Goal: Entertainment & Leisure: Consume media (video, audio)

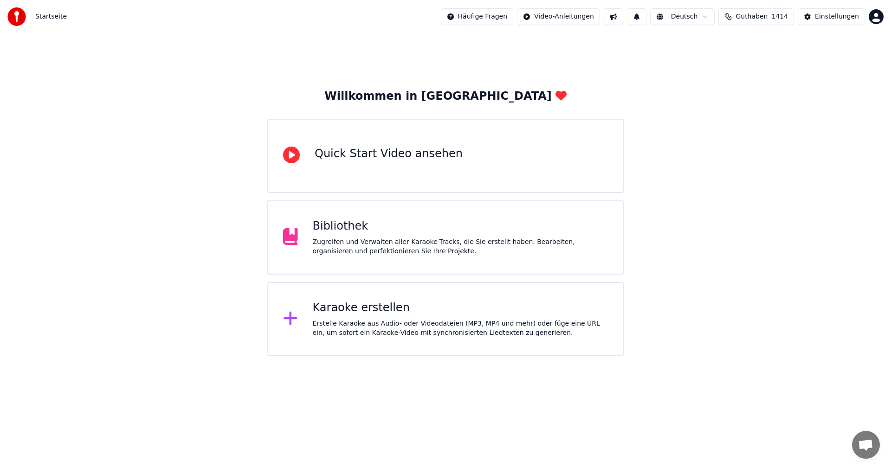
click at [384, 225] on div "Bibliothek" at bounding box center [461, 226] width 296 height 15
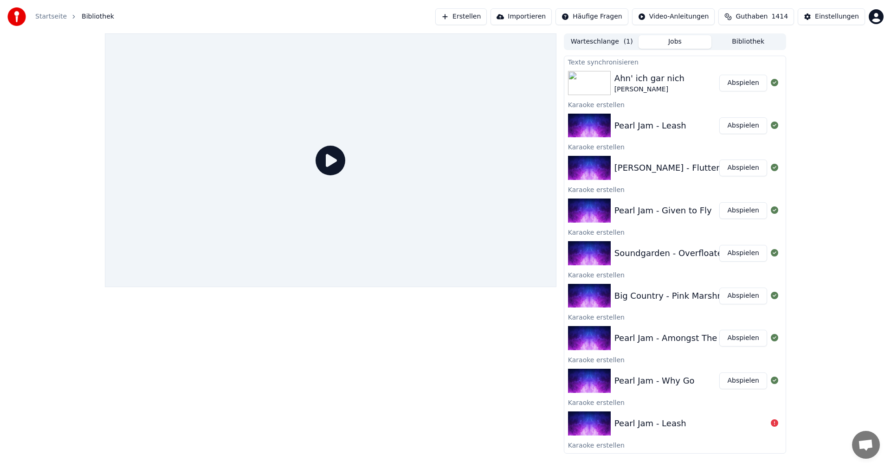
click at [679, 81] on div "Ahn' ich gar nich [PERSON_NAME]" at bounding box center [666, 83] width 105 height 22
click at [730, 82] on button "Abspielen" at bounding box center [743, 83] width 48 height 17
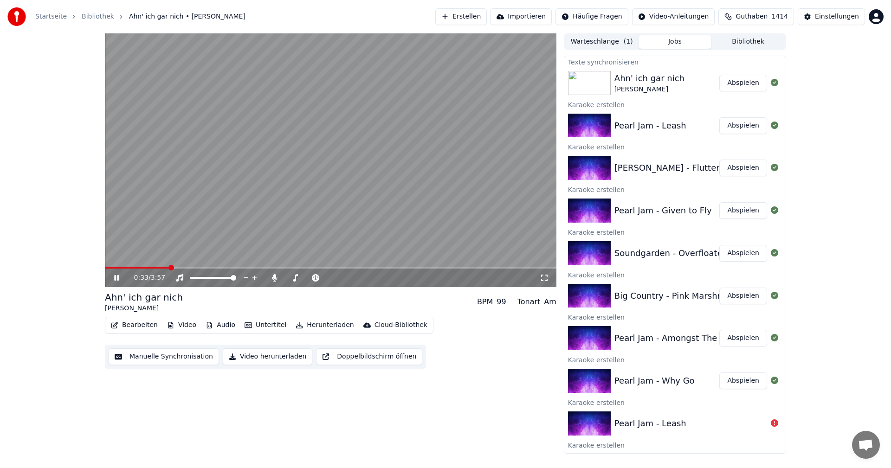
drag, startPoint x: 432, startPoint y: 150, endPoint x: 435, endPoint y: 161, distance: 11.2
click at [432, 150] on video at bounding box center [331, 160] width 452 height 254
click at [275, 273] on div "0:34 / 3:57" at bounding box center [337, 277] width 406 height 9
click at [271, 277] on icon at bounding box center [274, 277] width 9 height 7
click at [268, 355] on button "Video herunterladen" at bounding box center [268, 357] width 90 height 17
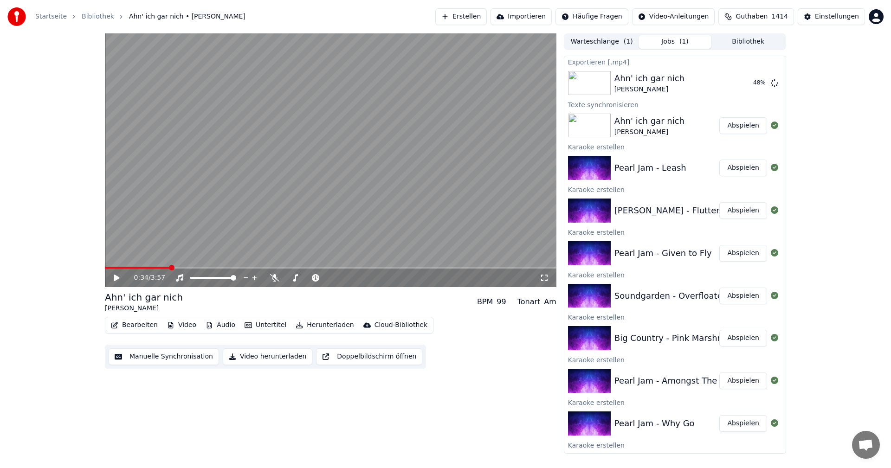
click at [223, 349] on button "Video herunterladen" at bounding box center [268, 357] width 90 height 17
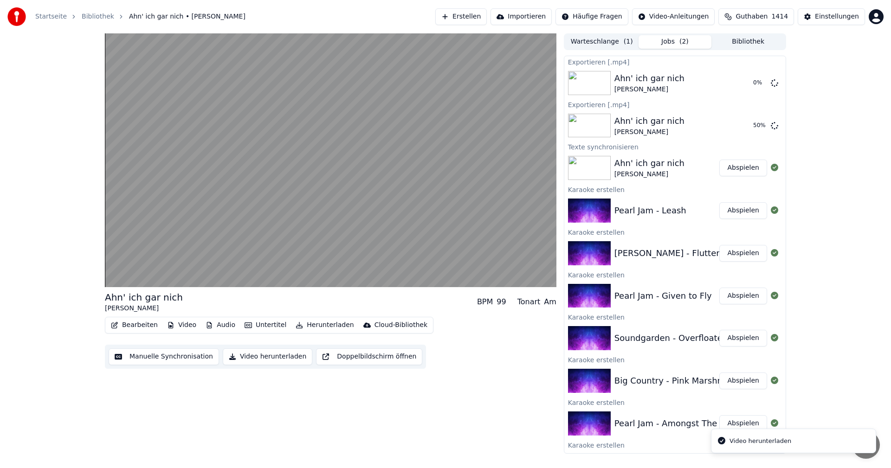
click at [223, 349] on button "Video herunterladen" at bounding box center [268, 357] width 90 height 17
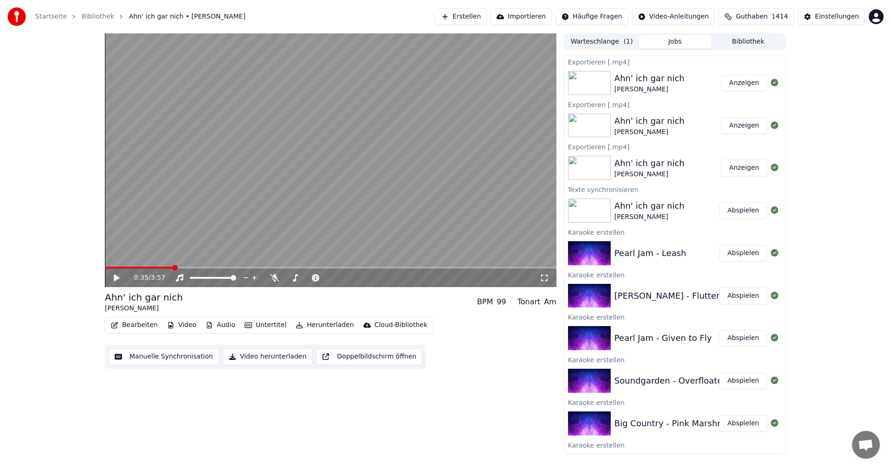
click at [323, 163] on video at bounding box center [331, 160] width 452 height 254
click at [357, 178] on video at bounding box center [331, 160] width 452 height 254
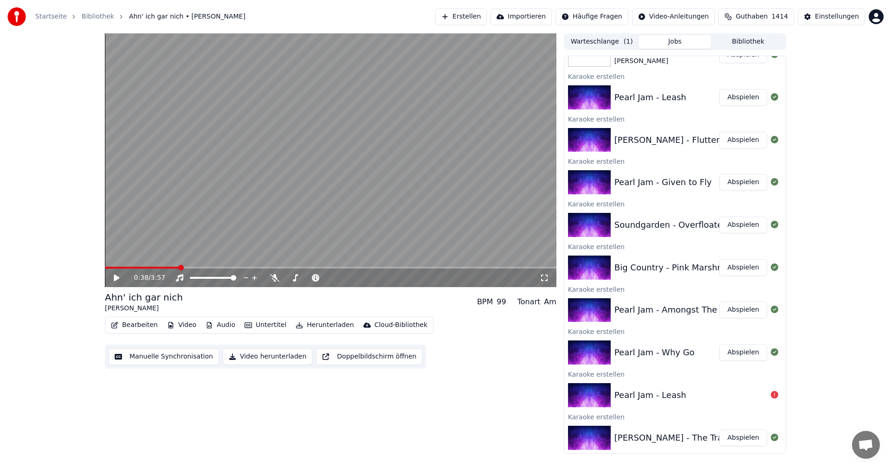
scroll to position [232, 0]
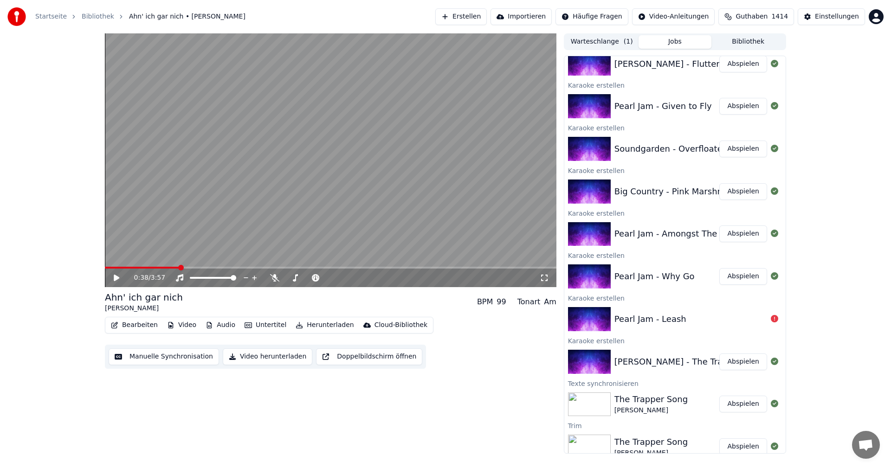
click at [735, 281] on button "Abspielen" at bounding box center [743, 276] width 48 height 17
click at [277, 278] on icon at bounding box center [274, 277] width 9 height 7
click at [423, 227] on video at bounding box center [331, 160] width 452 height 254
click at [274, 279] on icon at bounding box center [274, 277] width 5 height 7
click at [258, 355] on button "Video herunterladen" at bounding box center [268, 357] width 90 height 17
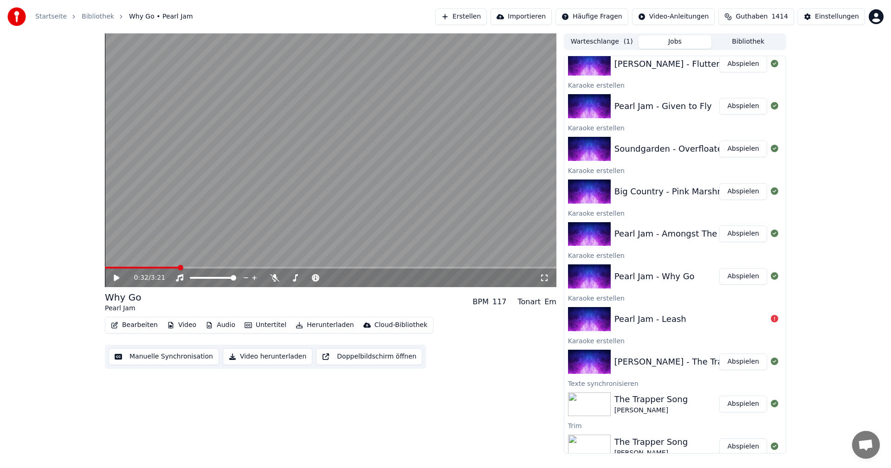
scroll to position [274, 0]
click at [736, 232] on button "Abspielen" at bounding box center [743, 234] width 48 height 17
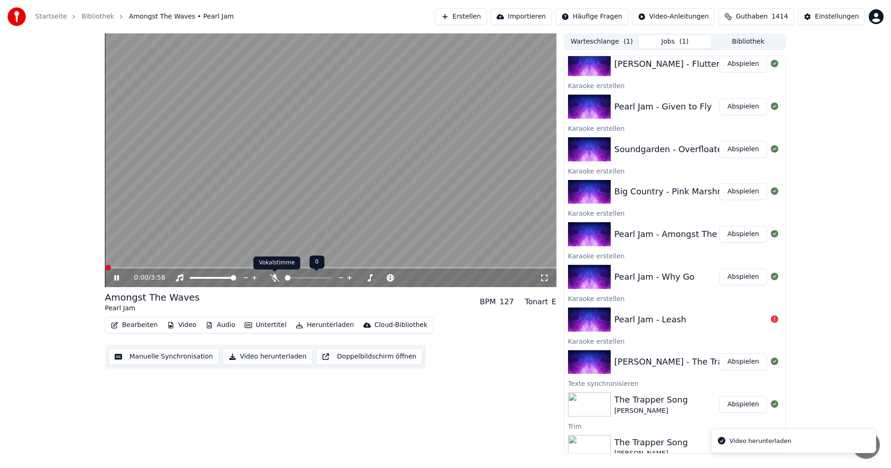
click at [272, 277] on icon at bounding box center [274, 277] width 9 height 7
click at [338, 202] on video at bounding box center [331, 160] width 452 height 254
click at [274, 277] on icon at bounding box center [274, 277] width 5 height 7
click at [265, 355] on button "Video herunterladen" at bounding box center [268, 357] width 90 height 17
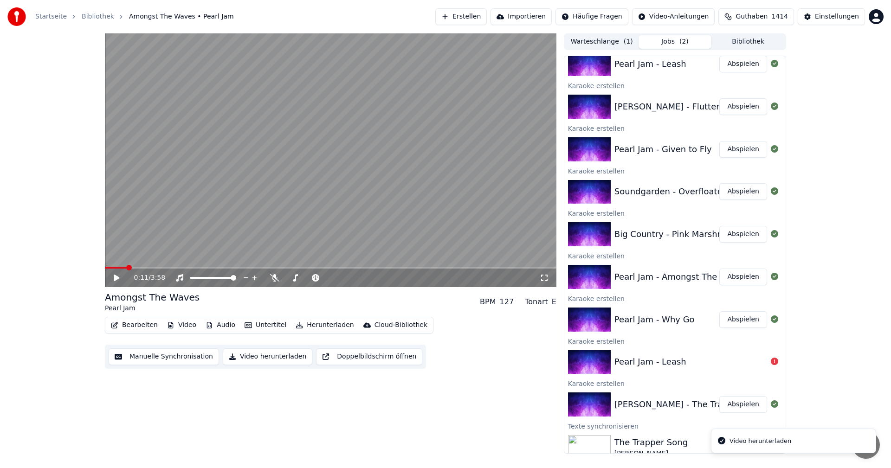
scroll to position [317, 0]
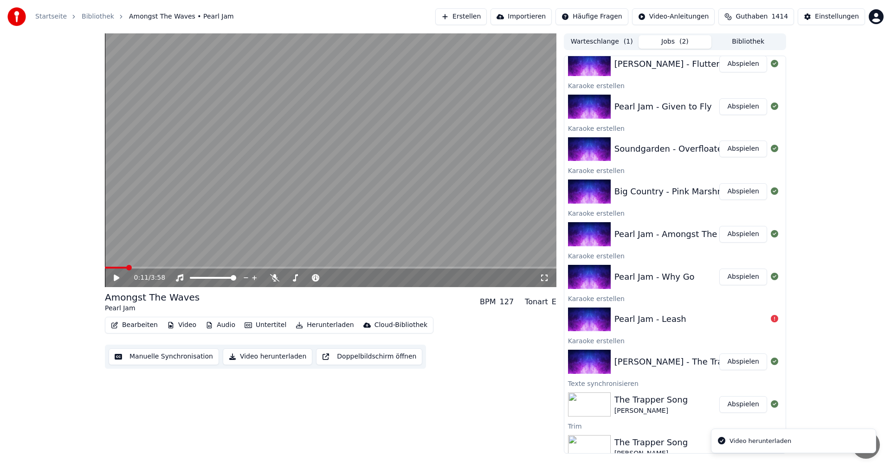
click at [745, 191] on button "Abspielen" at bounding box center [743, 191] width 48 height 17
click at [275, 279] on icon at bounding box center [274, 277] width 9 height 7
click at [274, 279] on icon at bounding box center [274, 277] width 5 height 7
click at [288, 240] on video at bounding box center [331, 160] width 452 height 254
click at [278, 355] on button "Video herunterladen" at bounding box center [268, 357] width 90 height 17
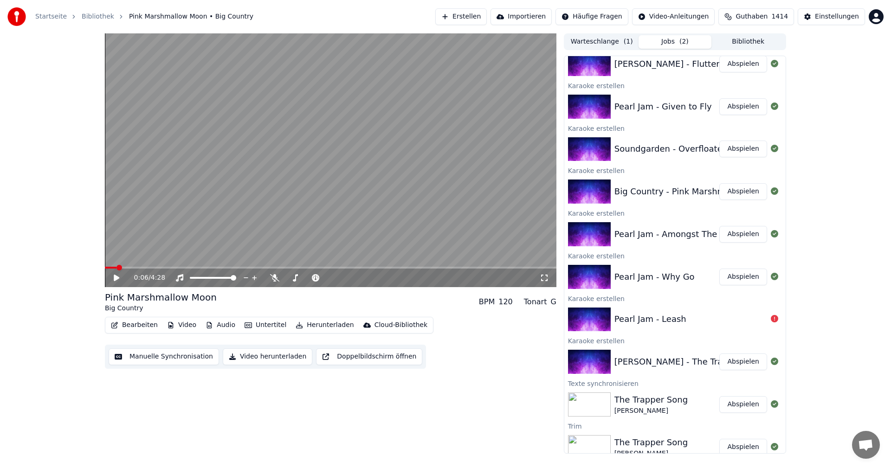
scroll to position [360, 0]
click at [730, 149] on button "Abspielen" at bounding box center [743, 149] width 48 height 17
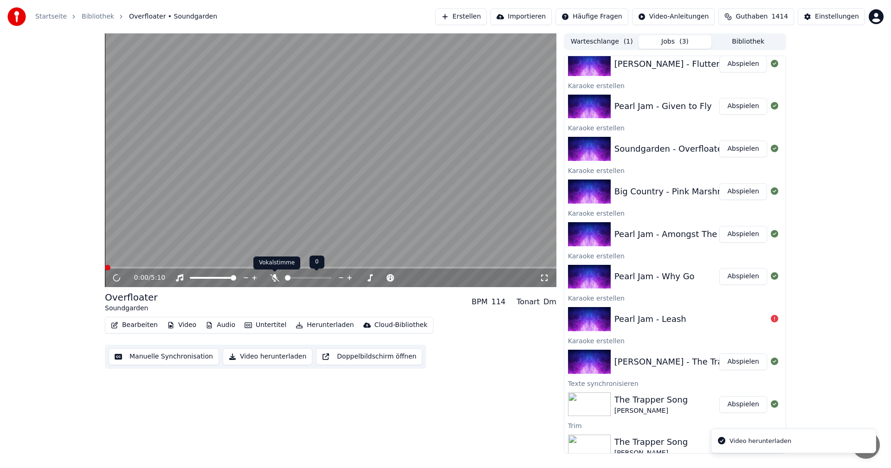
click at [276, 276] on icon at bounding box center [274, 277] width 9 height 7
click at [289, 218] on video at bounding box center [331, 160] width 452 height 254
click at [328, 184] on video at bounding box center [331, 160] width 452 height 254
click at [271, 278] on icon at bounding box center [274, 277] width 9 height 7
click at [271, 361] on button "Video herunterladen" at bounding box center [268, 357] width 90 height 17
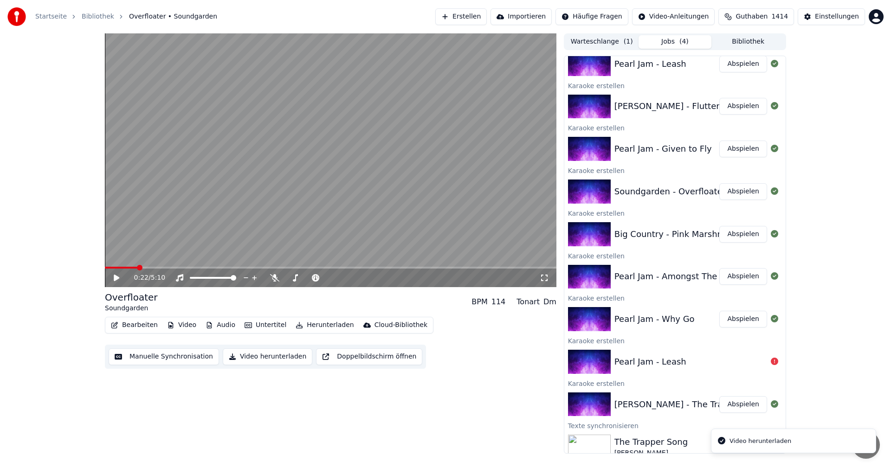
scroll to position [402, 0]
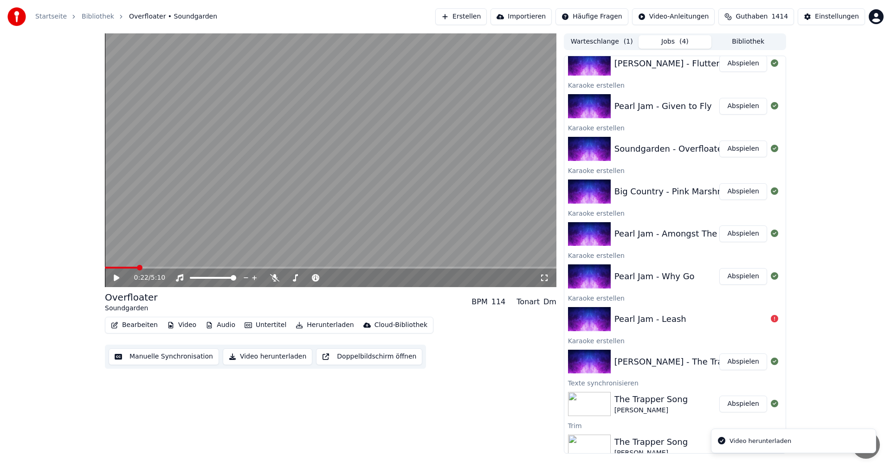
click at [735, 110] on button "Abspielen" at bounding box center [743, 106] width 48 height 17
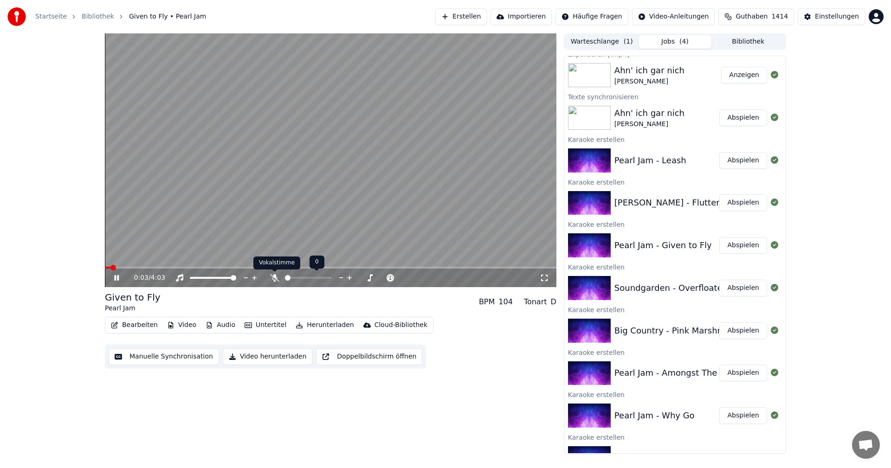
click at [274, 279] on icon at bounding box center [274, 277] width 9 height 7
click at [275, 278] on icon at bounding box center [274, 277] width 5 height 7
click at [292, 215] on video at bounding box center [331, 160] width 452 height 254
click at [278, 357] on button "Video herunterladen" at bounding box center [268, 357] width 90 height 17
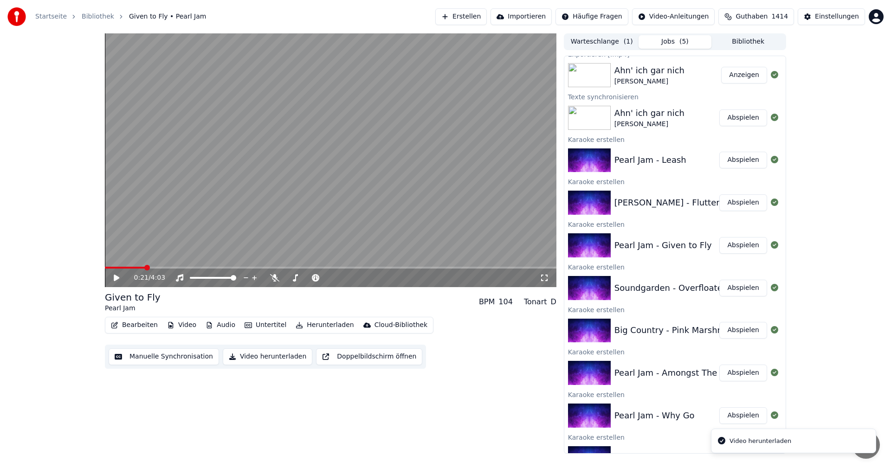
click at [736, 205] on button "Abspielen" at bounding box center [743, 202] width 48 height 17
click at [277, 278] on icon at bounding box center [274, 277] width 9 height 7
click at [373, 144] on video at bounding box center [331, 160] width 452 height 254
click at [271, 274] on icon at bounding box center [274, 277] width 9 height 7
click at [272, 360] on button "Video herunterladen" at bounding box center [268, 357] width 90 height 17
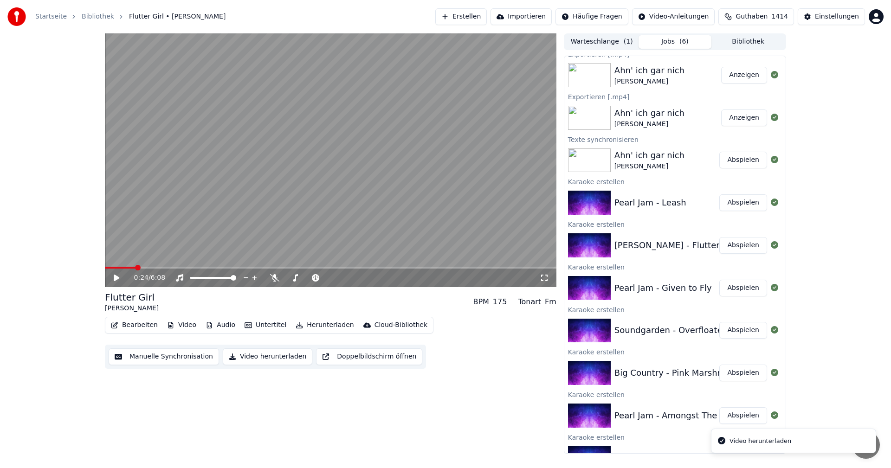
scroll to position [349, 0]
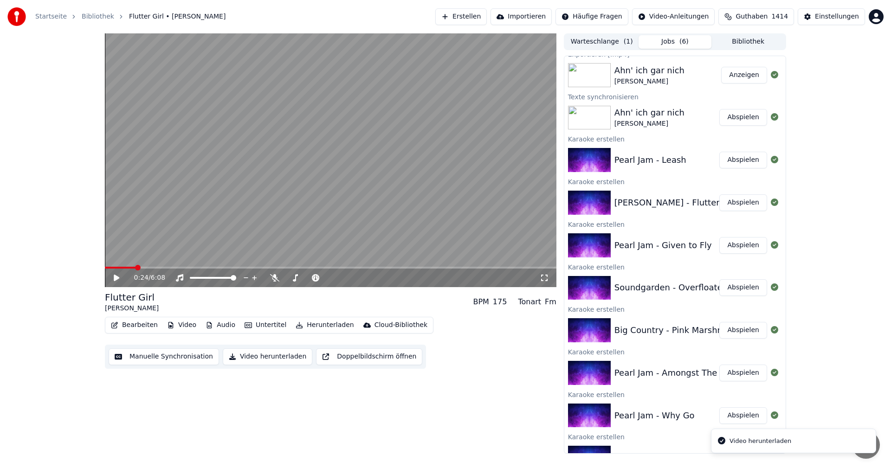
click at [729, 157] on button "Abspielen" at bounding box center [743, 160] width 48 height 17
click at [276, 281] on icon at bounding box center [274, 277] width 9 height 7
click at [337, 199] on video at bounding box center [331, 160] width 452 height 254
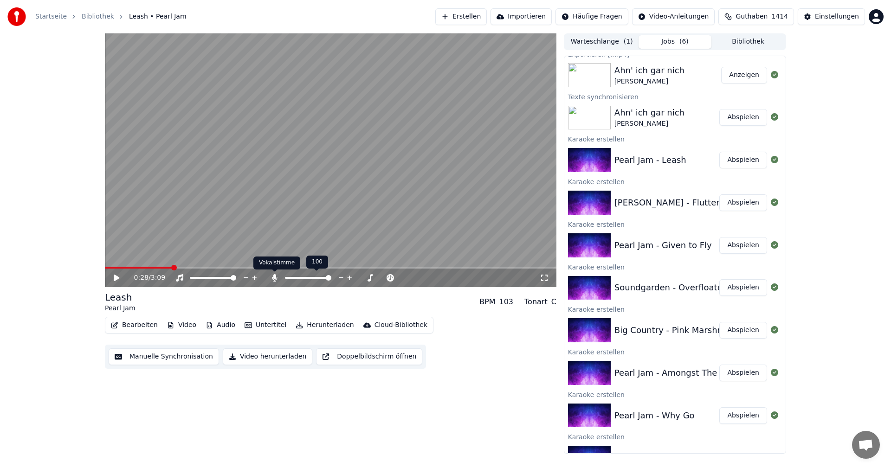
click at [272, 277] on icon at bounding box center [274, 277] width 9 height 7
click at [262, 356] on button "Video herunterladen" at bounding box center [268, 357] width 90 height 17
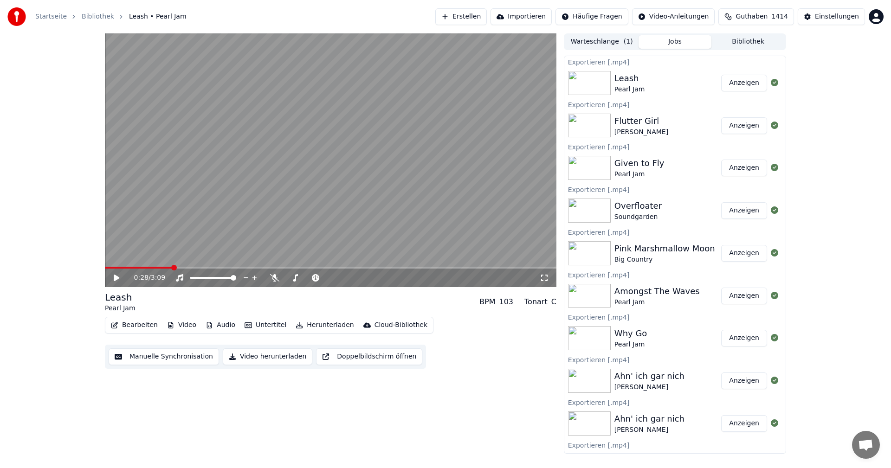
click at [833, 188] on div "0:28 / 3:09 Leash Pearl Jam BPM 103 Tonart C Bearbeiten Video Audio Untertitel …" at bounding box center [445, 243] width 891 height 420
click at [485, 16] on button "Erstellen" at bounding box center [461, 16] width 52 height 17
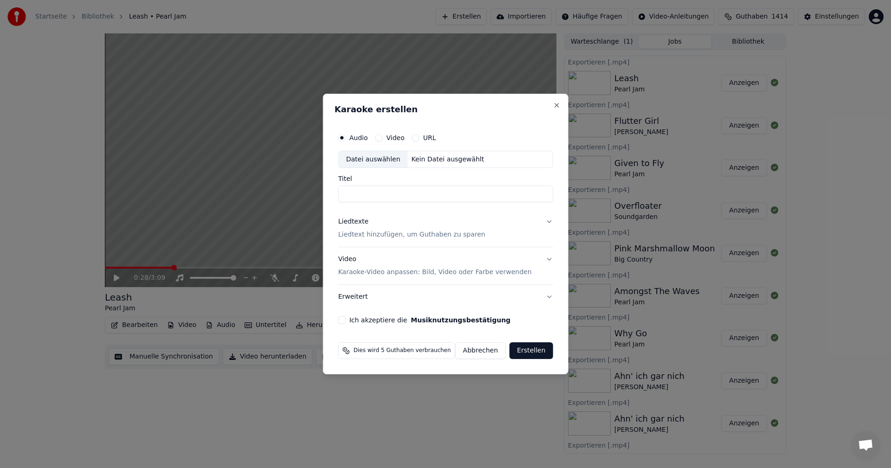
click at [368, 135] on label "Audio" at bounding box center [358, 138] width 19 height 6
click at [346, 134] on button "Audio" at bounding box center [341, 137] width 7 height 7
click at [387, 162] on div "Datei auswählen" at bounding box center [373, 159] width 69 height 17
type input "**********"
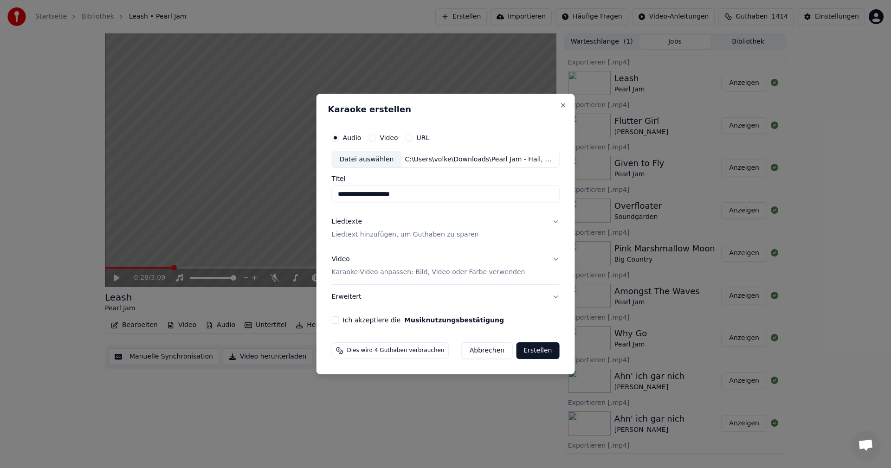
click at [394, 236] on p "Liedtext hinzufügen, um Guthaben zu sparen" at bounding box center [405, 235] width 147 height 9
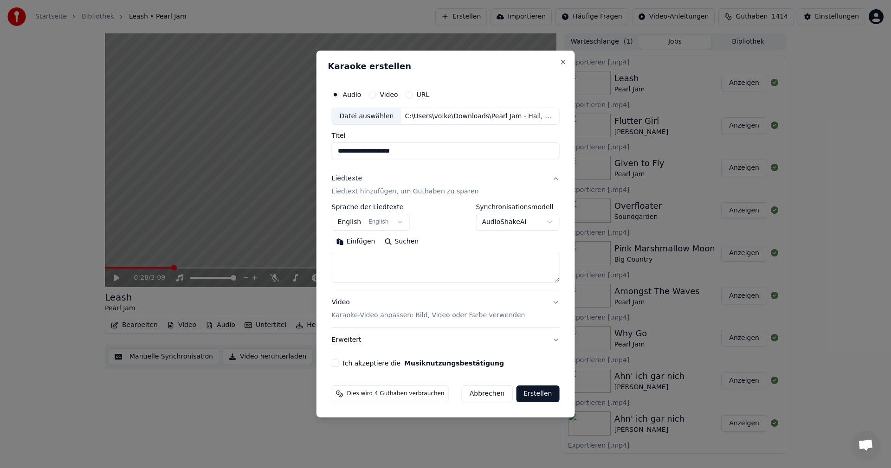
click at [397, 241] on button "Suchen" at bounding box center [402, 242] width 44 height 15
click at [337, 361] on button "Ich akzeptiere die Musiknutzungsbestätigung" at bounding box center [335, 363] width 7 height 7
type textarea "**********"
click at [542, 396] on button "Erstellen" at bounding box center [537, 394] width 43 height 17
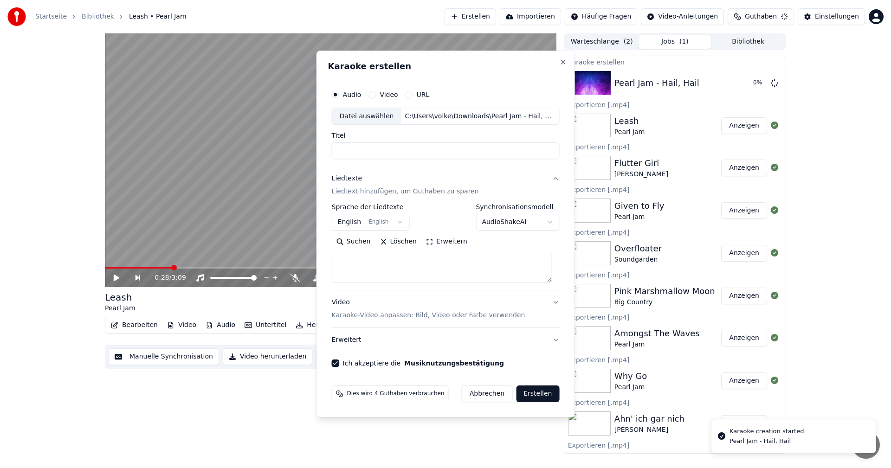
select select
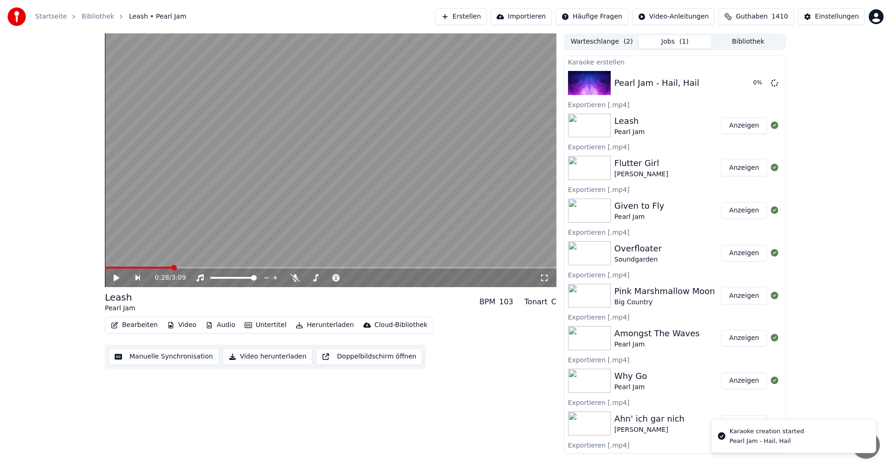
click at [487, 19] on button "Erstellen" at bounding box center [461, 16] width 52 height 17
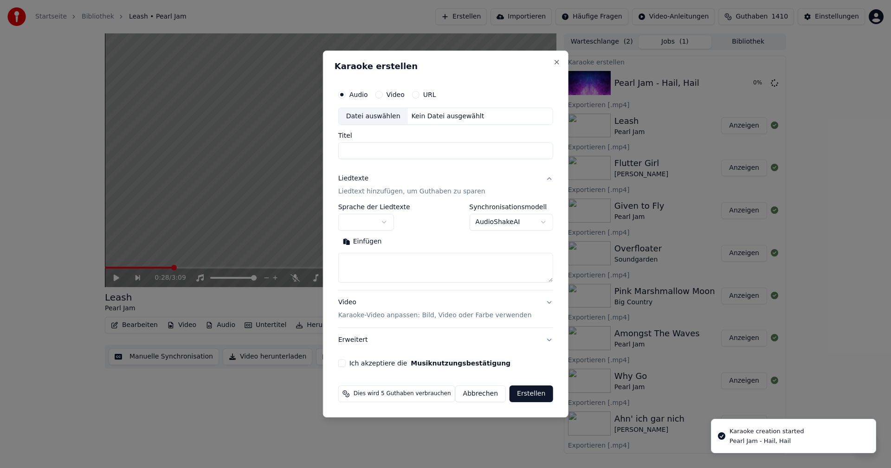
click at [386, 118] on div "Datei auswählen" at bounding box center [373, 116] width 69 height 17
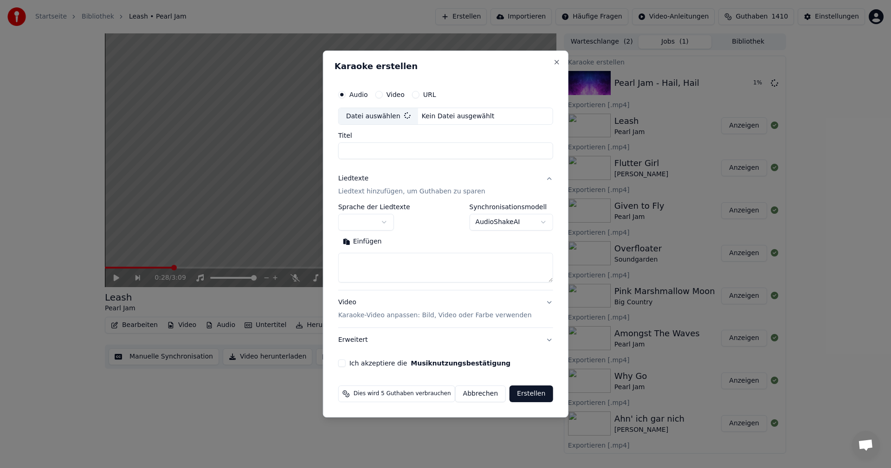
type input "**********"
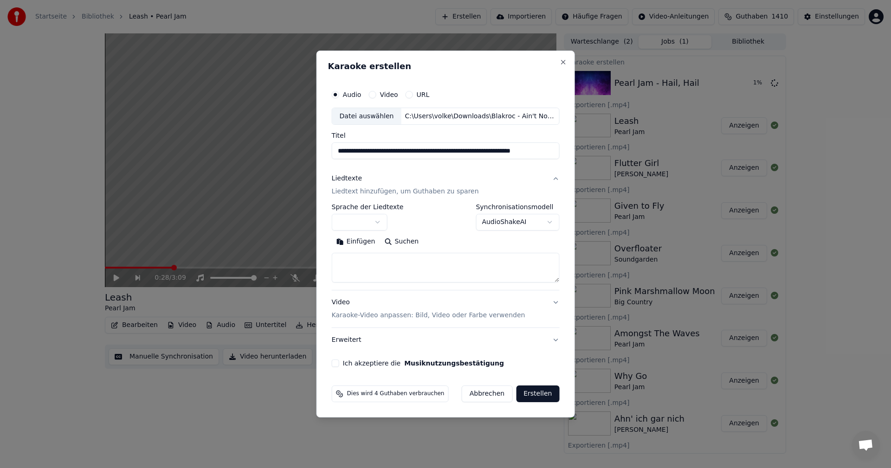
click at [377, 226] on button "button" at bounding box center [360, 222] width 56 height 17
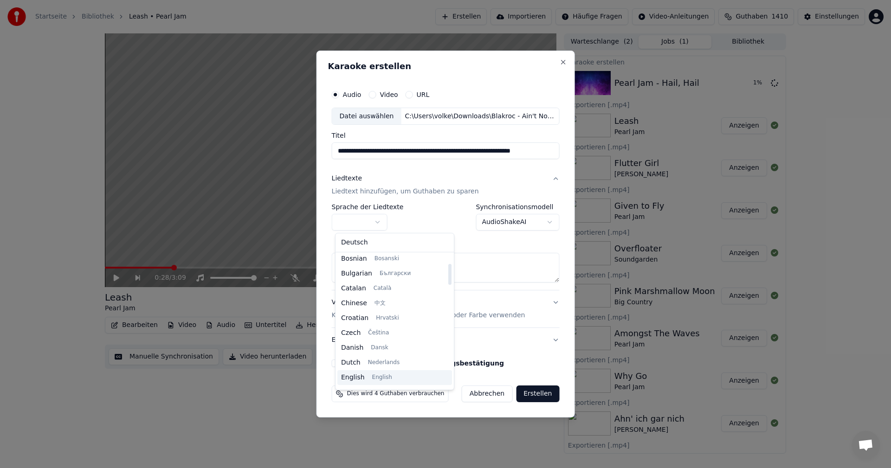
scroll to position [139, 0]
select select "**"
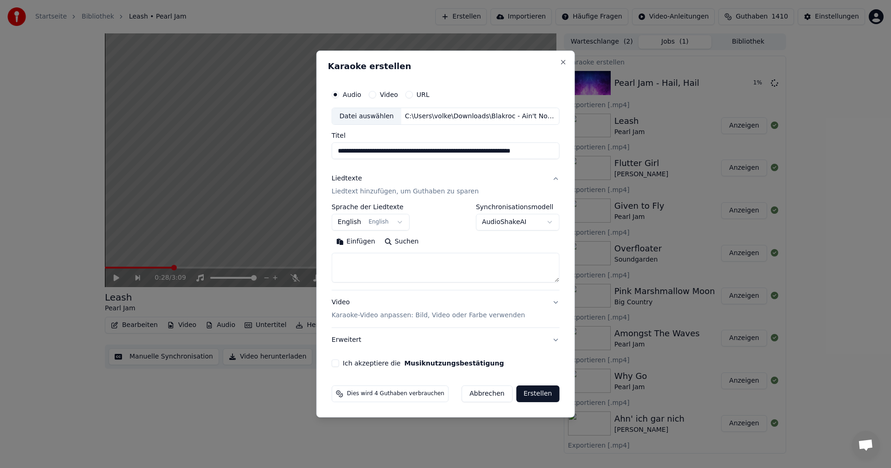
click at [399, 240] on button "Suchen" at bounding box center [402, 242] width 44 height 15
click at [342, 367] on div "Ich akzeptiere die Musiknutzungsbestätigung" at bounding box center [446, 363] width 228 height 7
click at [339, 363] on button "Ich akzeptiere die Musiknutzungsbestätigung" at bounding box center [335, 363] width 7 height 7
click at [404, 244] on button "Suchen" at bounding box center [402, 242] width 44 height 15
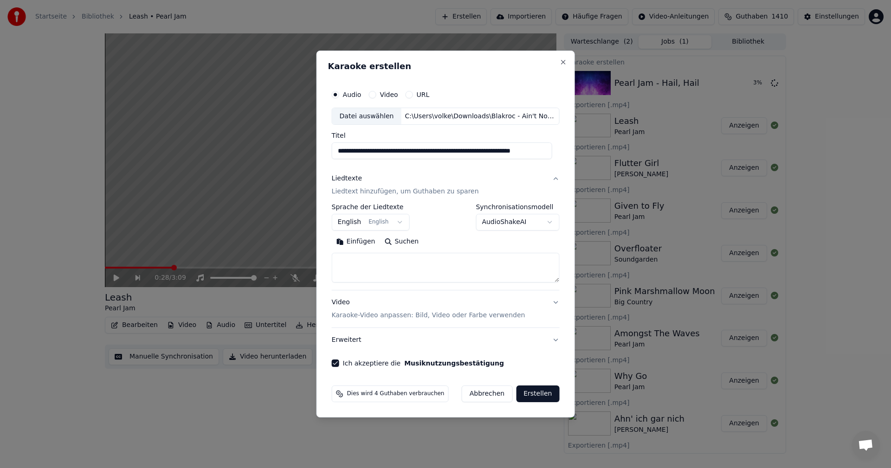
drag, startPoint x: 435, startPoint y: 151, endPoint x: 641, endPoint y: 150, distance: 206.1
click at [641, 151] on body "Startseite Bibliothek Leash • Pearl Jam Erstellen Importieren Häufige Fragen Vi…" at bounding box center [445, 234] width 891 height 468
drag, startPoint x: 437, startPoint y: 151, endPoint x: 499, endPoint y: 150, distance: 62.2
click at [499, 150] on input "**********" at bounding box center [442, 151] width 220 height 17
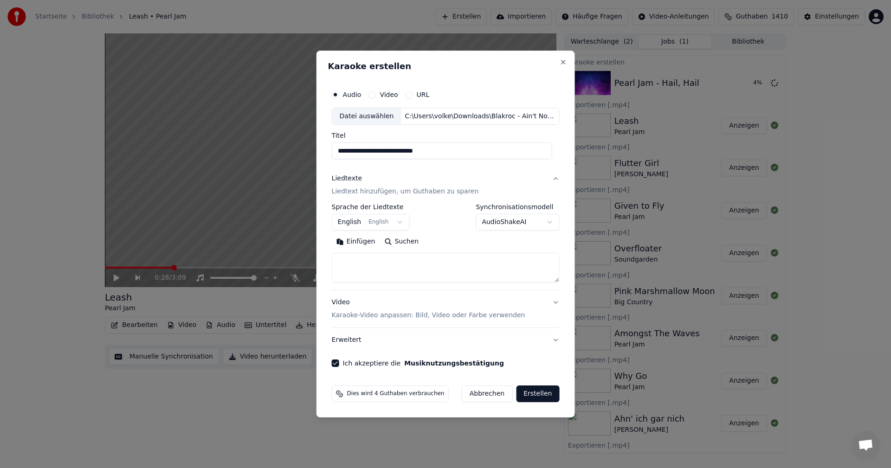
type input "**********"
click at [405, 244] on button "Suchen" at bounding box center [402, 242] width 44 height 15
click at [432, 153] on input "**********" at bounding box center [442, 151] width 220 height 17
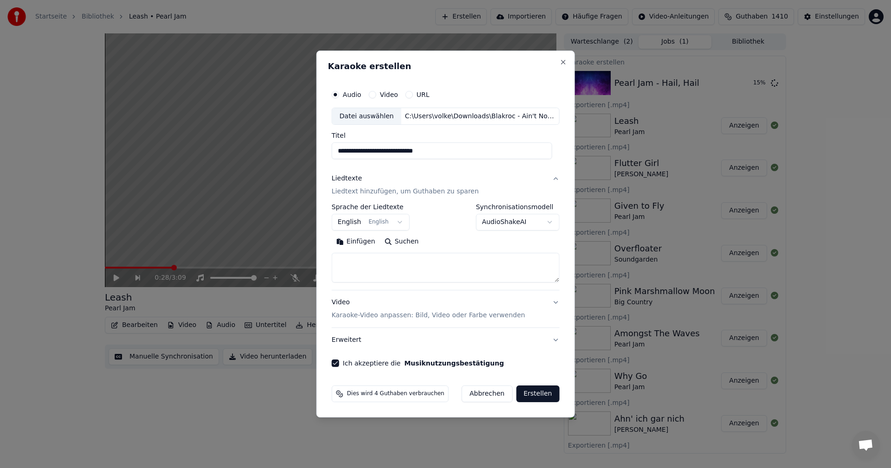
click at [368, 265] on textarea at bounding box center [446, 268] width 228 height 30
paste textarea "**********"
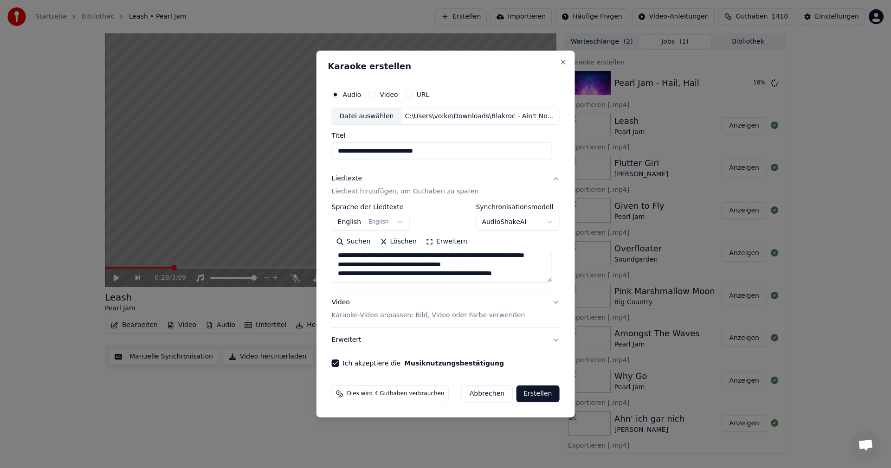
scroll to position [606, 0]
paste textarea "**********"
type textarea "**********"
click at [536, 393] on button "Erstellen" at bounding box center [537, 394] width 43 height 17
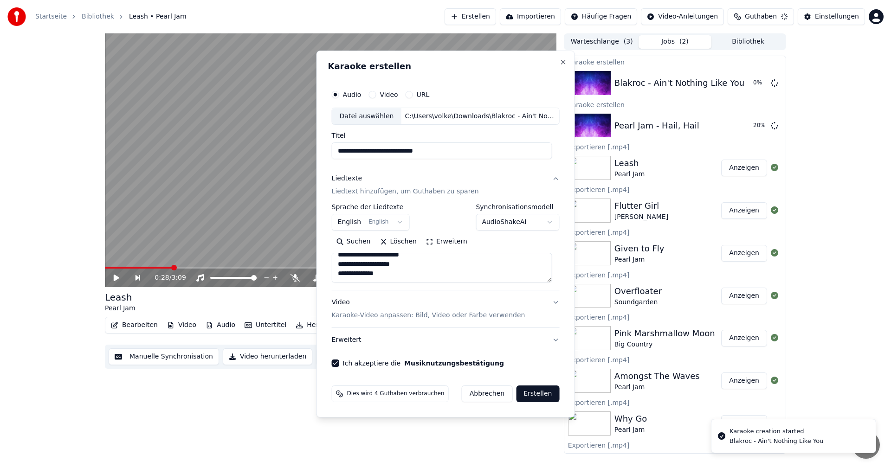
select select
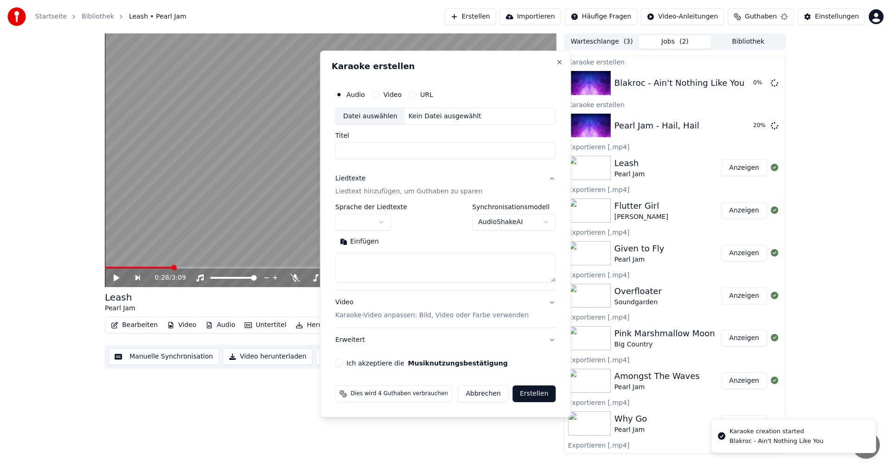
scroll to position [0, 0]
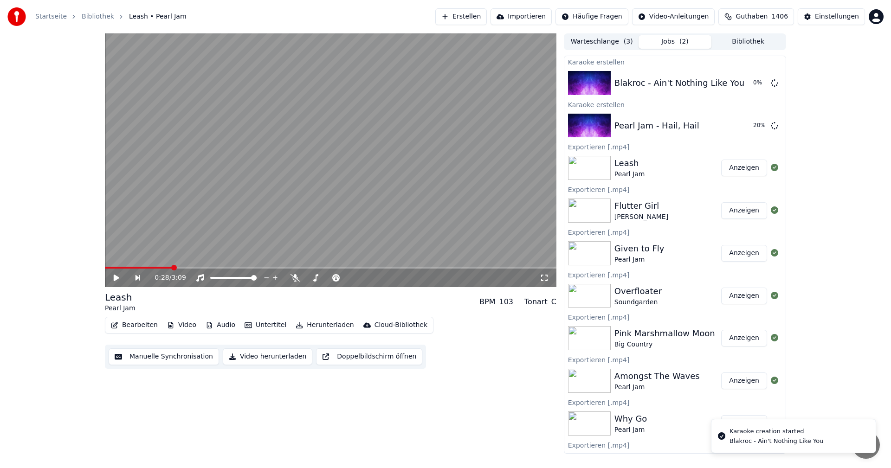
click at [487, 16] on button "Erstellen" at bounding box center [461, 16] width 52 height 17
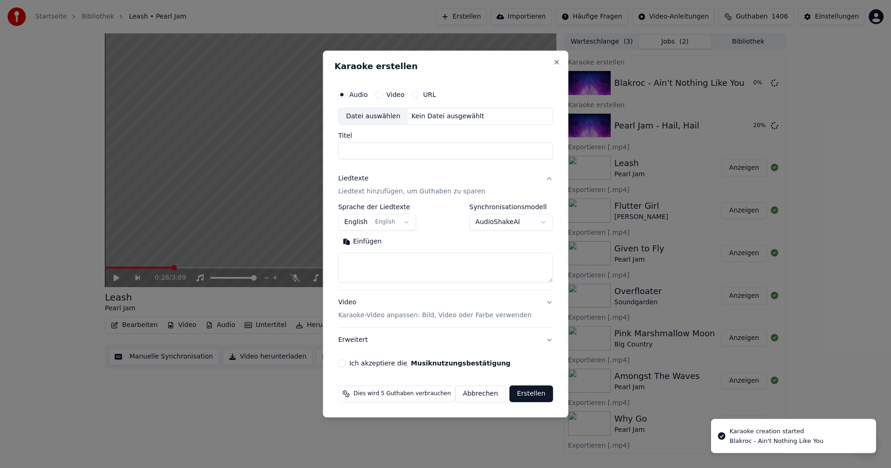
click at [384, 116] on div "Datei auswählen" at bounding box center [373, 116] width 69 height 17
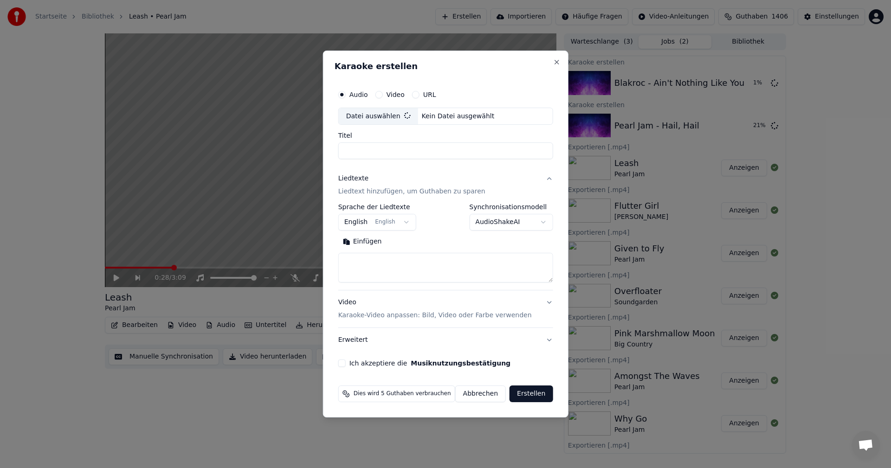
type input "**********"
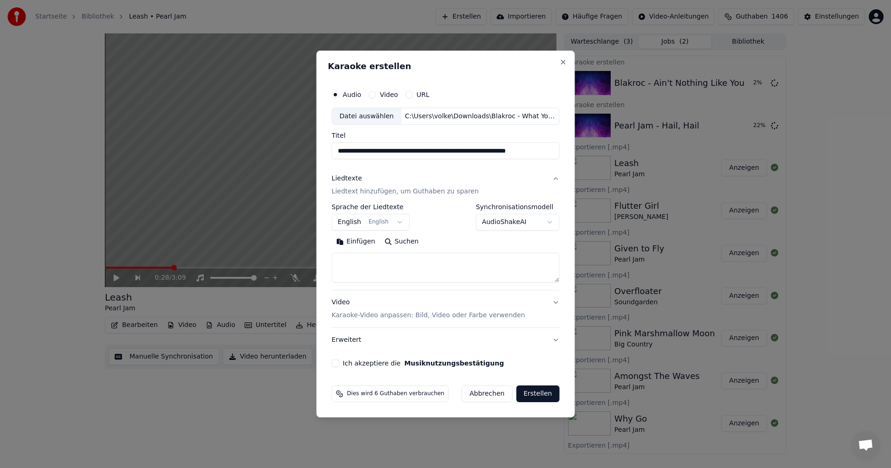
click at [402, 241] on button "Suchen" at bounding box center [402, 242] width 44 height 15
click at [339, 363] on button "Ich akzeptiere die Musiknutzungsbestätigung" at bounding box center [335, 363] width 7 height 7
type textarea "**********"
click at [541, 394] on button "Erstellen" at bounding box center [537, 394] width 43 height 17
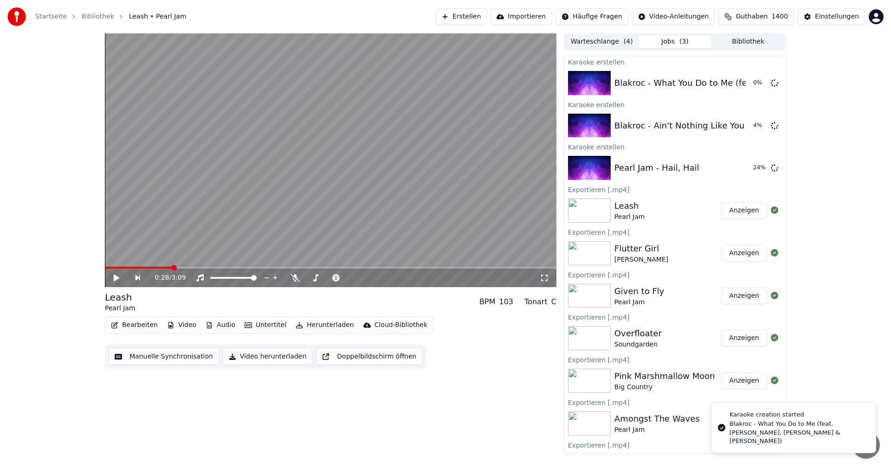
click at [476, 14] on button "Erstellen" at bounding box center [461, 16] width 52 height 17
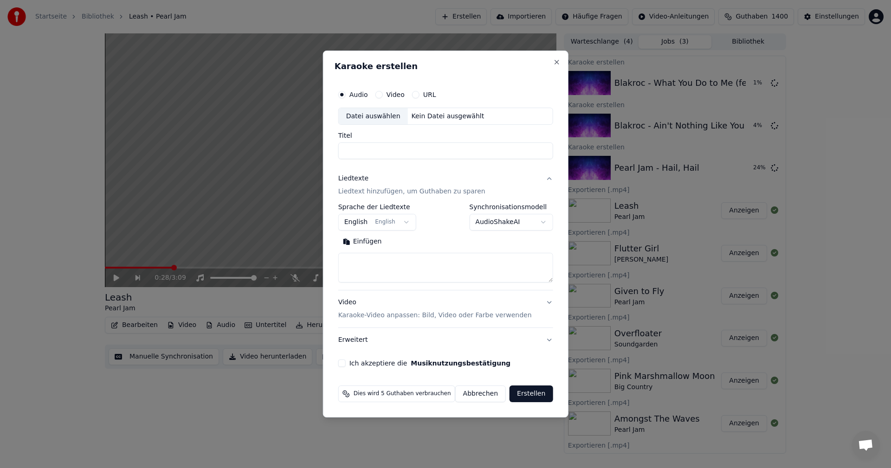
click at [390, 117] on div "Datei auswählen" at bounding box center [373, 116] width 69 height 17
type input "**********"
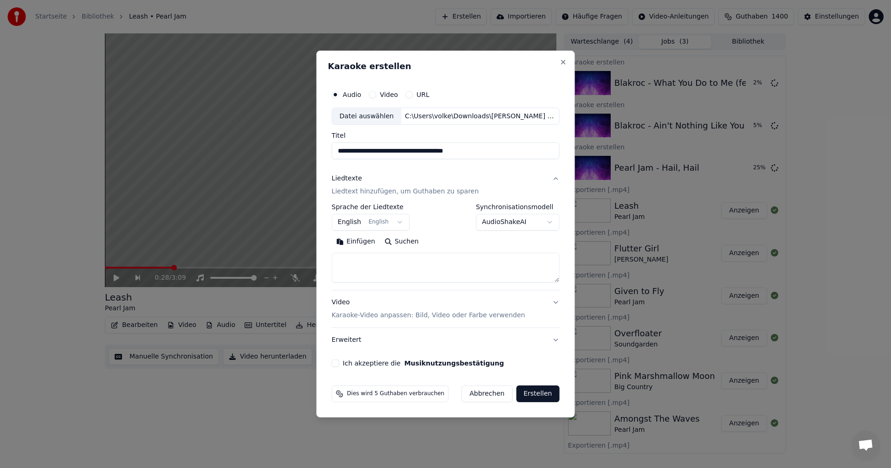
click at [385, 224] on button "English English" at bounding box center [371, 222] width 78 height 17
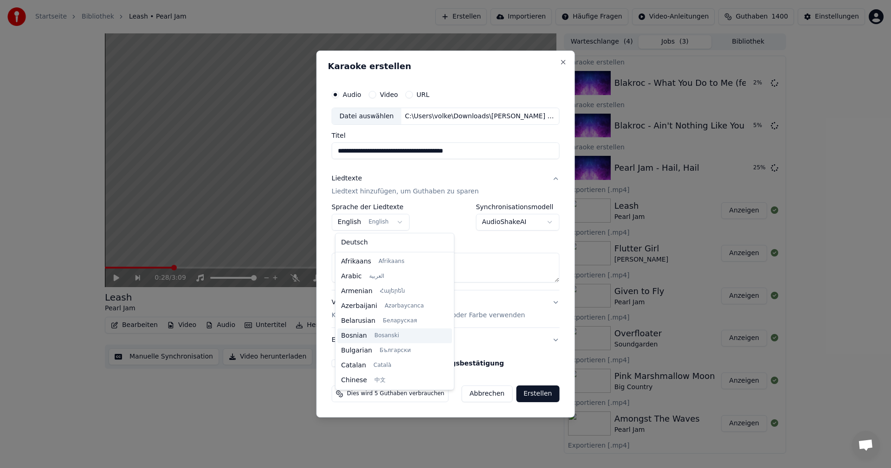
scroll to position [74, 0]
select select "**"
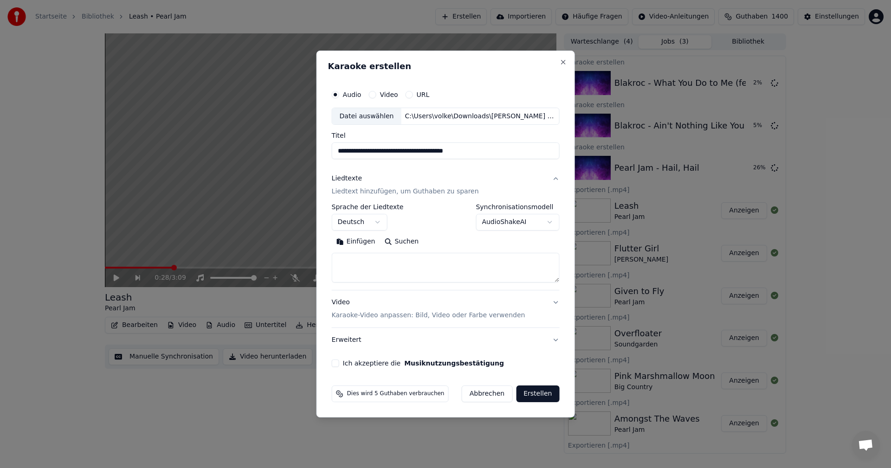
click at [403, 244] on button "Suchen" at bounding box center [402, 242] width 44 height 15
click at [337, 362] on button "Ich akzeptiere die Musiknutzungsbestätigung" at bounding box center [335, 363] width 7 height 7
type textarea "**********"
click at [534, 393] on button "Erstellen" at bounding box center [537, 394] width 43 height 17
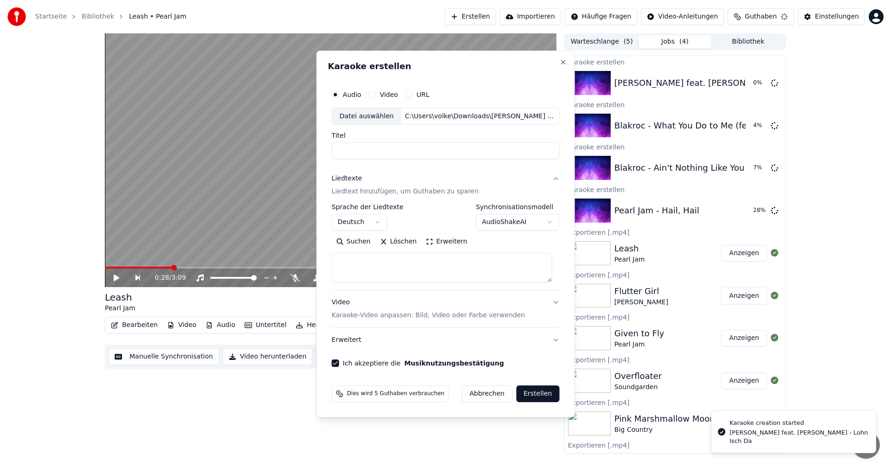
select select
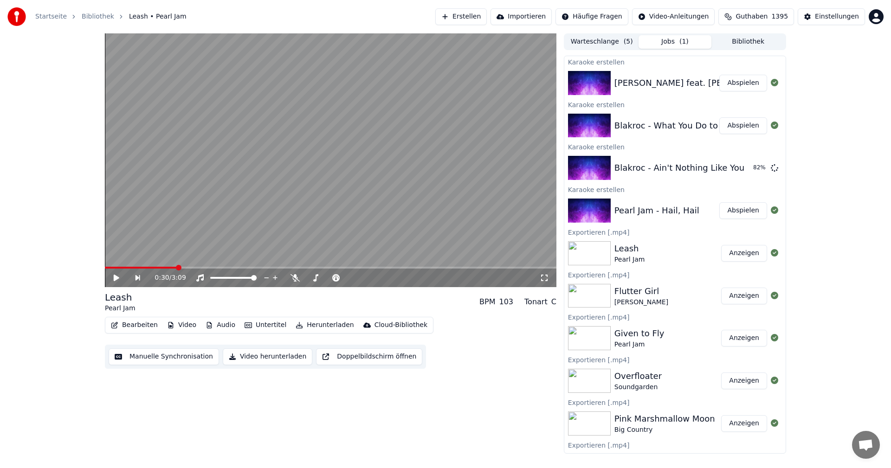
click at [827, 143] on div "0:30 / 3:09 Leash Pearl Jam BPM 103 Tonart C Bearbeiten Video Audio Untertitel …" at bounding box center [445, 243] width 891 height 420
click at [486, 17] on button "Erstellen" at bounding box center [461, 16] width 52 height 17
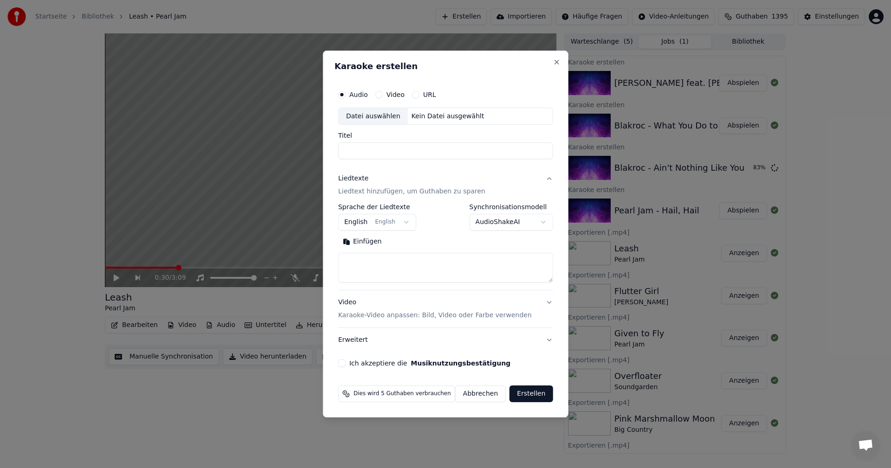
click at [372, 117] on div "Datei auswählen" at bounding box center [373, 116] width 69 height 17
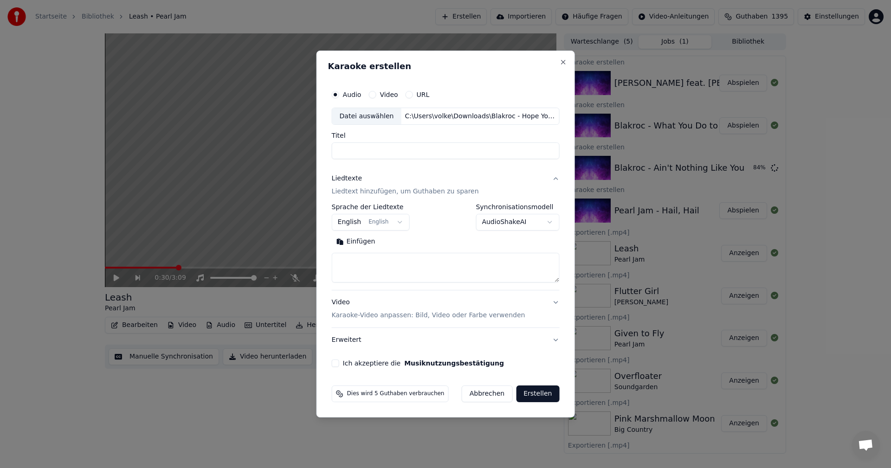
type input "**********"
click at [409, 245] on button "Suchen" at bounding box center [402, 242] width 44 height 15
click at [336, 365] on button "Ich akzeptiere die Musiknutzungsbestätigung" at bounding box center [335, 363] width 7 height 7
type textarea "**********"
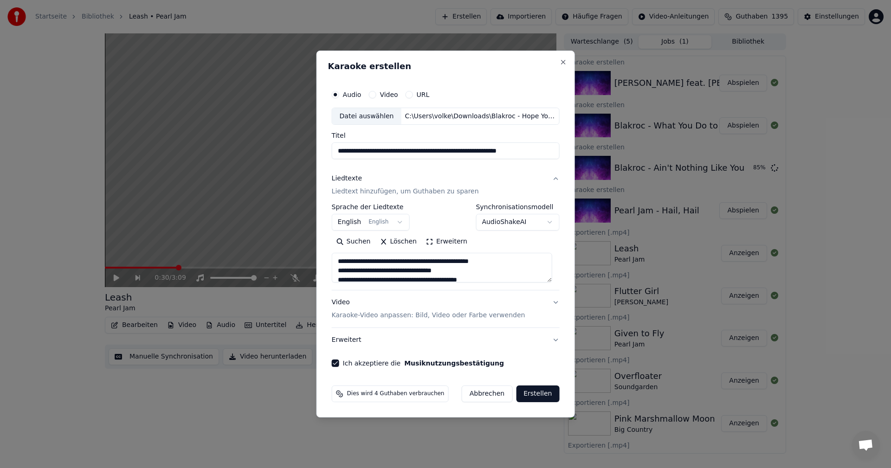
click at [528, 393] on button "Erstellen" at bounding box center [537, 394] width 43 height 17
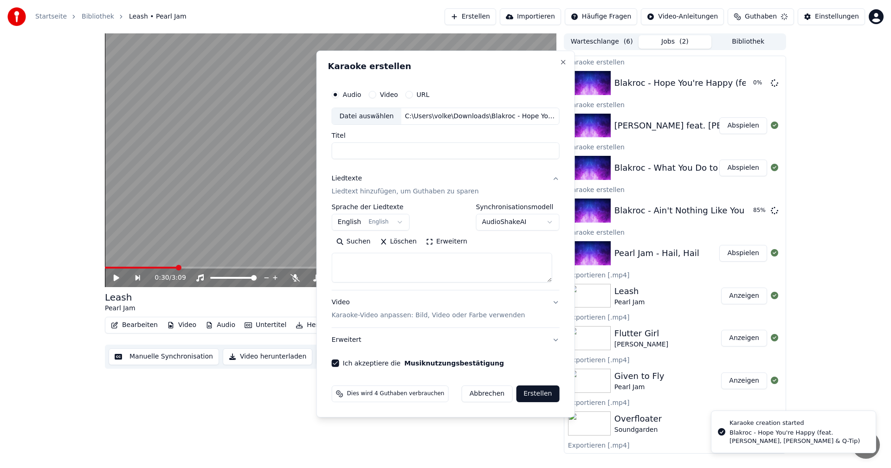
select select
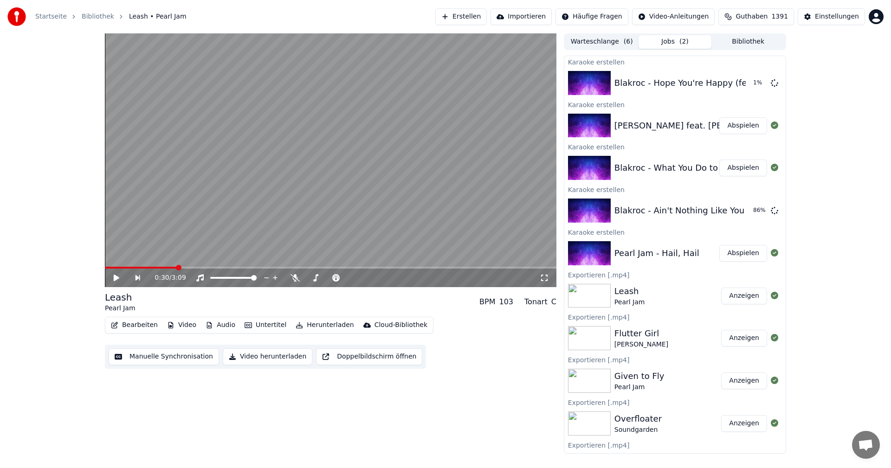
click at [742, 258] on button "Abspielen" at bounding box center [743, 253] width 48 height 17
click at [295, 276] on icon at bounding box center [295, 277] width 9 height 7
click at [356, 224] on video at bounding box center [331, 160] width 452 height 254
click at [295, 278] on icon at bounding box center [295, 277] width 5 height 7
click at [278, 357] on button "Video herunterladen" at bounding box center [268, 357] width 90 height 17
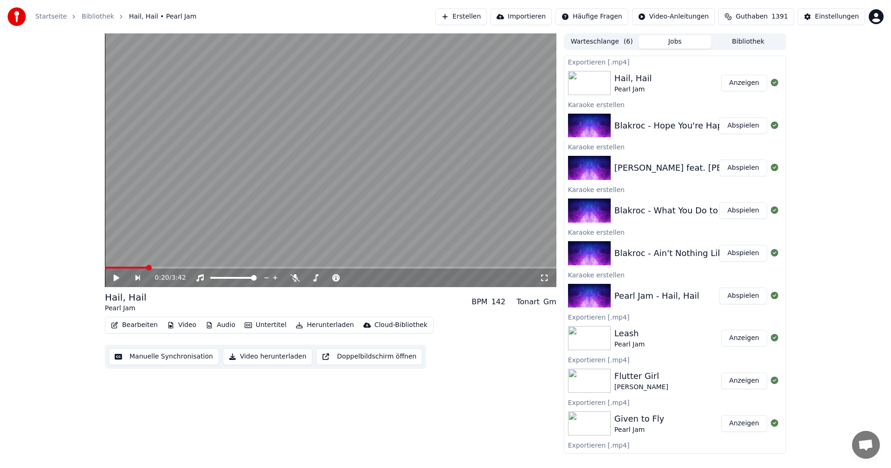
click at [487, 20] on button "Erstellen" at bounding box center [461, 16] width 52 height 17
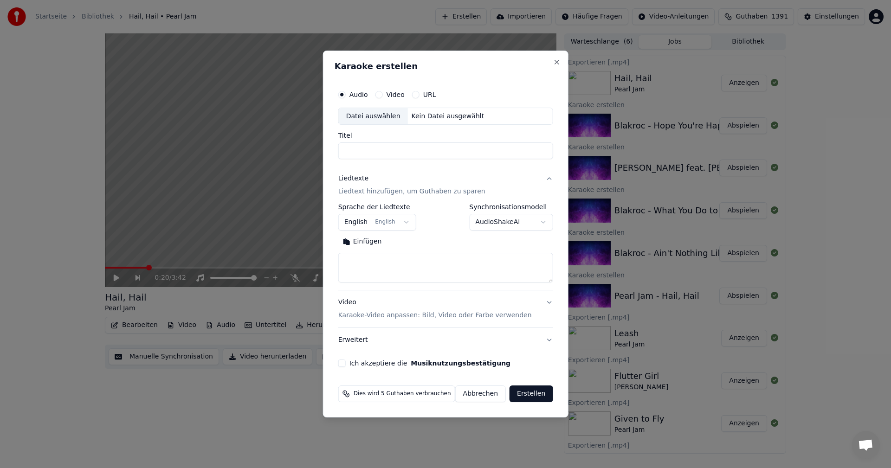
click at [390, 120] on div "Datei auswählen" at bounding box center [373, 116] width 69 height 17
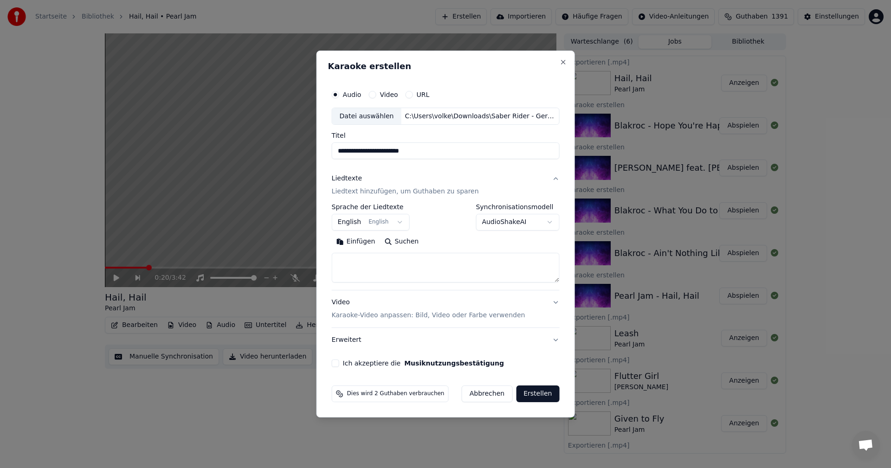
click at [402, 240] on button "Suchen" at bounding box center [402, 242] width 44 height 15
click at [339, 365] on button "Ich akzeptiere die Musiknutzungsbestätigung" at bounding box center [335, 363] width 7 height 7
drag, startPoint x: 376, startPoint y: 155, endPoint x: 510, endPoint y: 153, distance: 133.7
click at [510, 153] on input "**********" at bounding box center [446, 151] width 228 height 17
type input "**********"
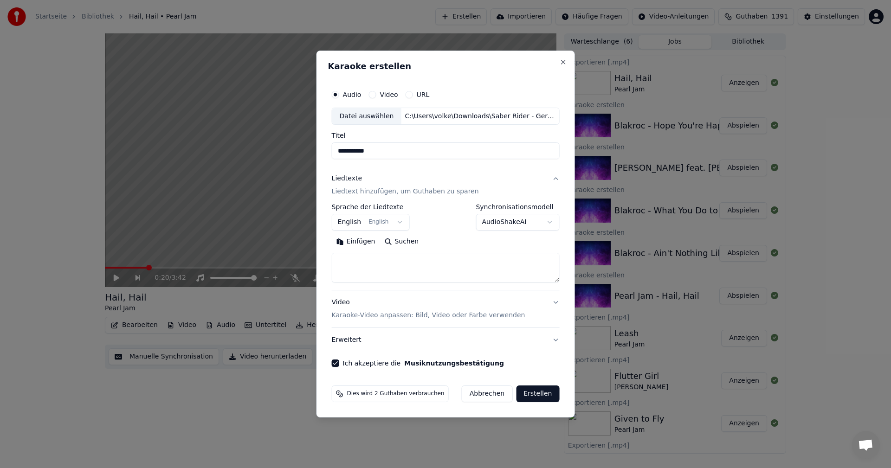
click at [402, 248] on button "Suchen" at bounding box center [402, 242] width 44 height 15
click at [494, 393] on button "Abbrechen" at bounding box center [487, 394] width 51 height 17
select select
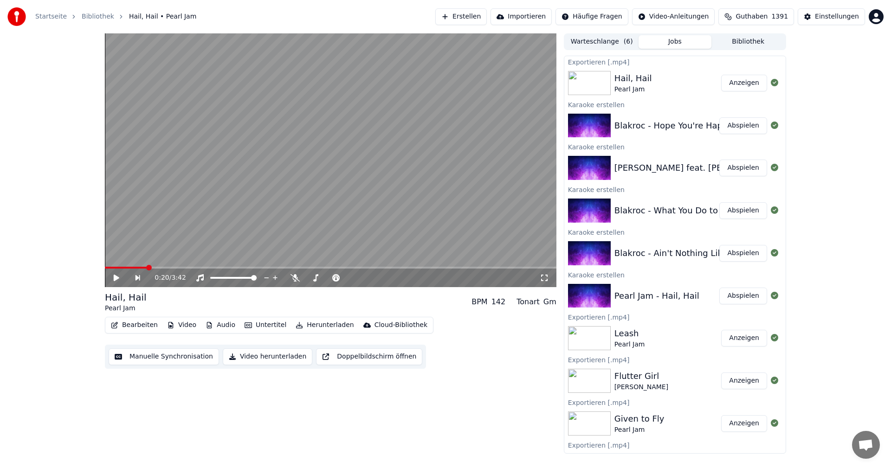
click at [487, 18] on button "Erstellen" at bounding box center [461, 16] width 52 height 17
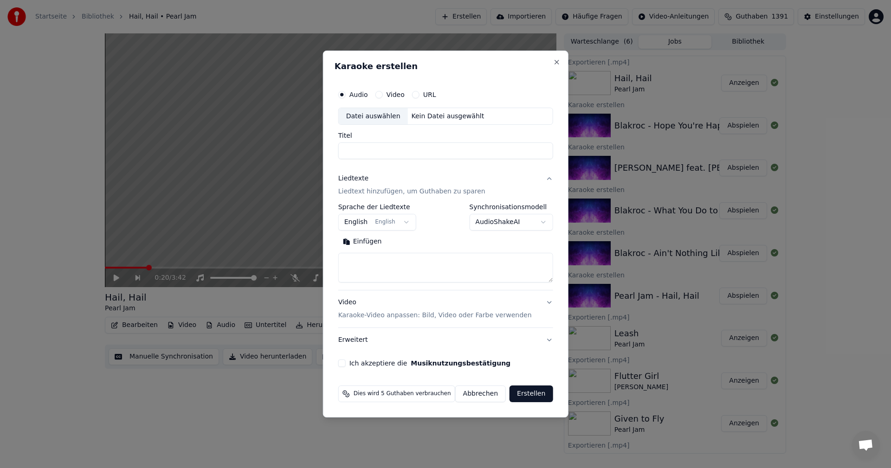
click at [391, 112] on div "Datei auswählen" at bounding box center [373, 116] width 69 height 17
type input "**********"
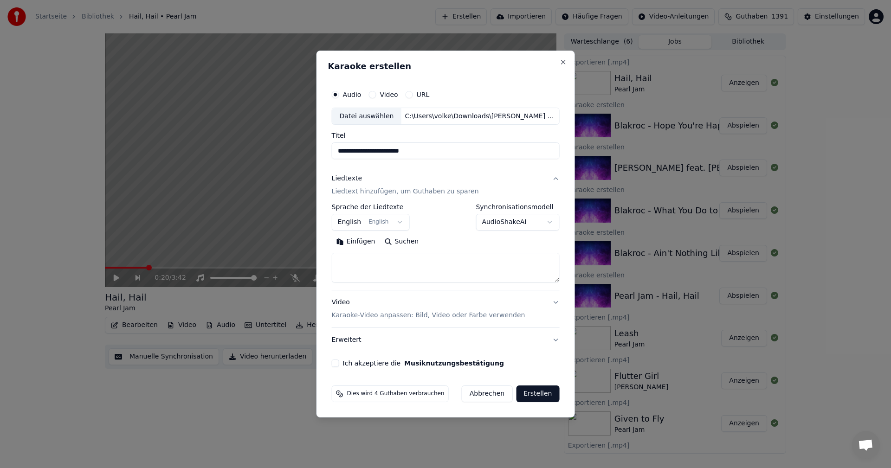
click at [407, 243] on button "Suchen" at bounding box center [402, 242] width 44 height 15
drag, startPoint x: 340, startPoint y: 363, endPoint x: 407, endPoint y: 370, distance: 68.1
click at [339, 362] on button "Ich akzeptiere die Musiknutzungsbestätigung" at bounding box center [335, 363] width 7 height 7
type textarea "**********"
click at [535, 396] on button "Erstellen" at bounding box center [537, 394] width 43 height 17
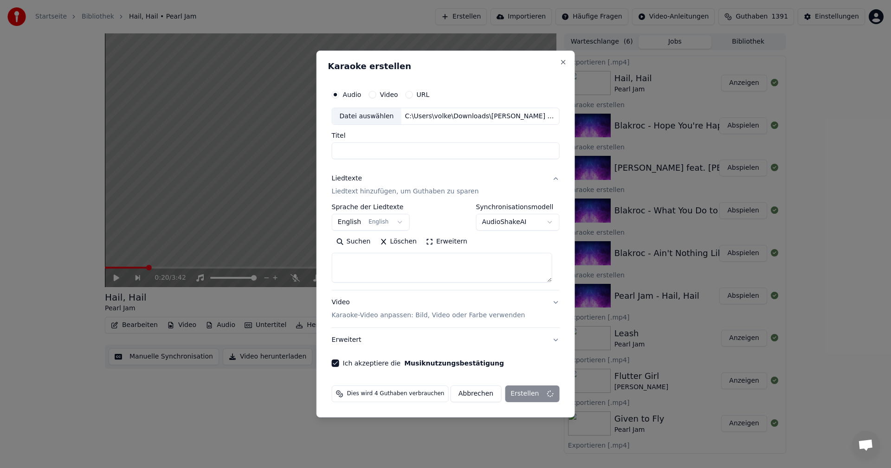
select select
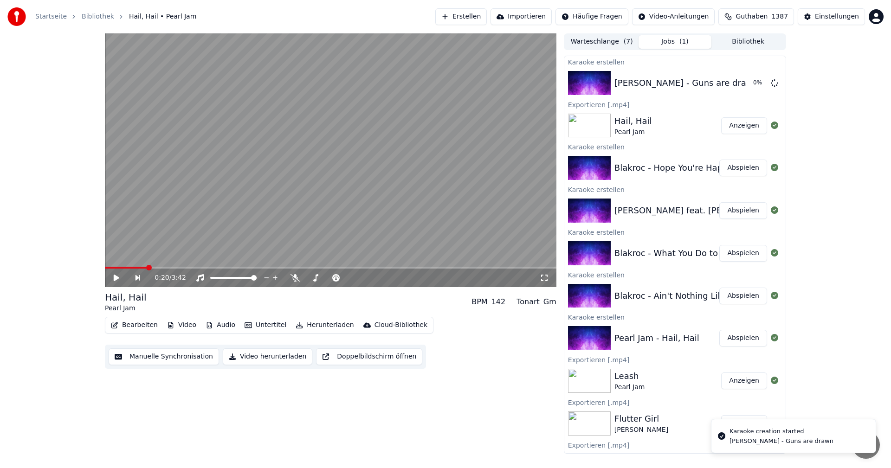
click at [481, 16] on button "Erstellen" at bounding box center [461, 16] width 52 height 17
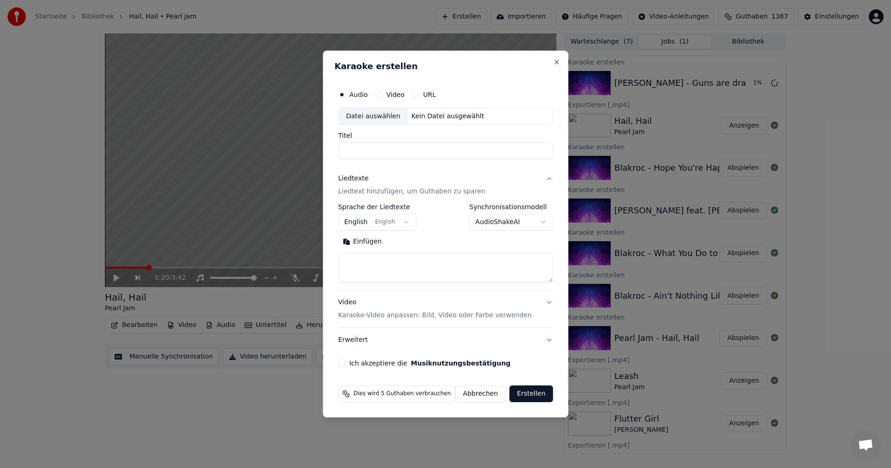
click at [365, 115] on div "Datei auswählen" at bounding box center [373, 116] width 69 height 17
type input "**********"
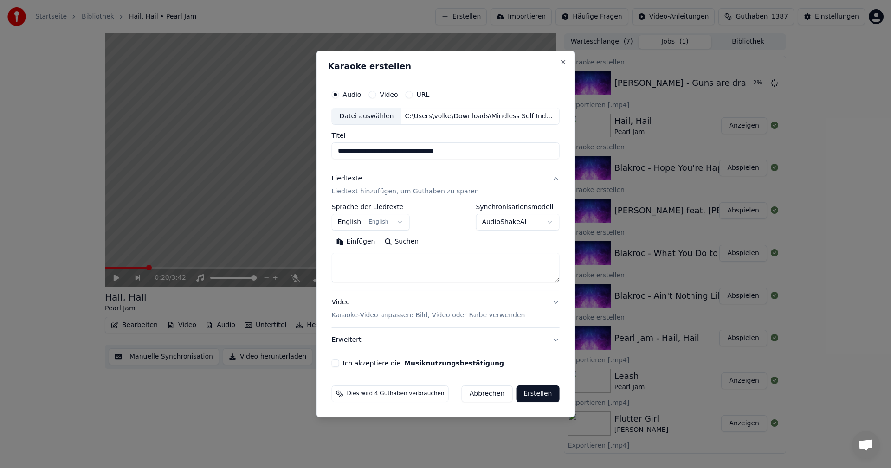
click at [412, 242] on button "Suchen" at bounding box center [402, 242] width 44 height 15
click at [339, 362] on button "Ich akzeptiere die Musiknutzungsbestätigung" at bounding box center [335, 363] width 7 height 7
type textarea "**********"
click at [539, 392] on button "Erstellen" at bounding box center [537, 394] width 43 height 17
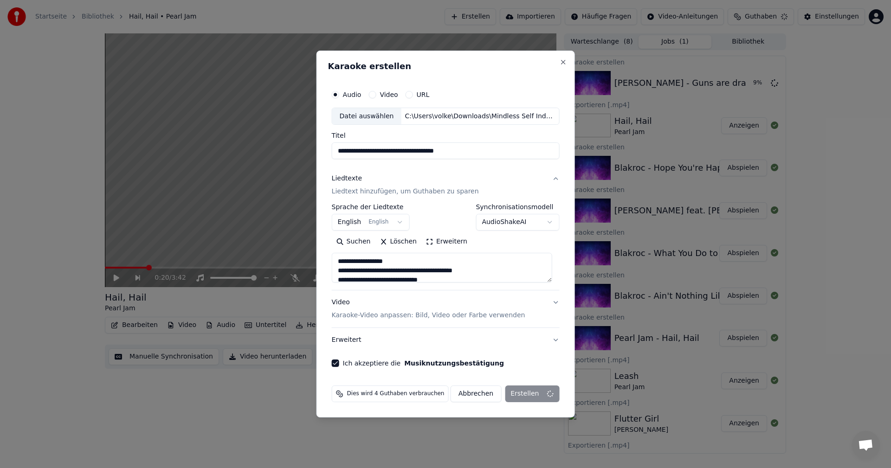
select select
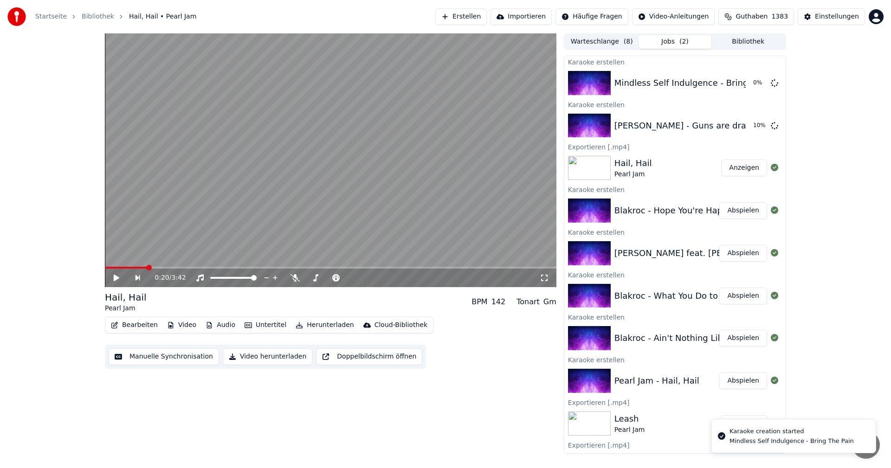
click at [487, 17] on button "Erstellen" at bounding box center [461, 16] width 52 height 17
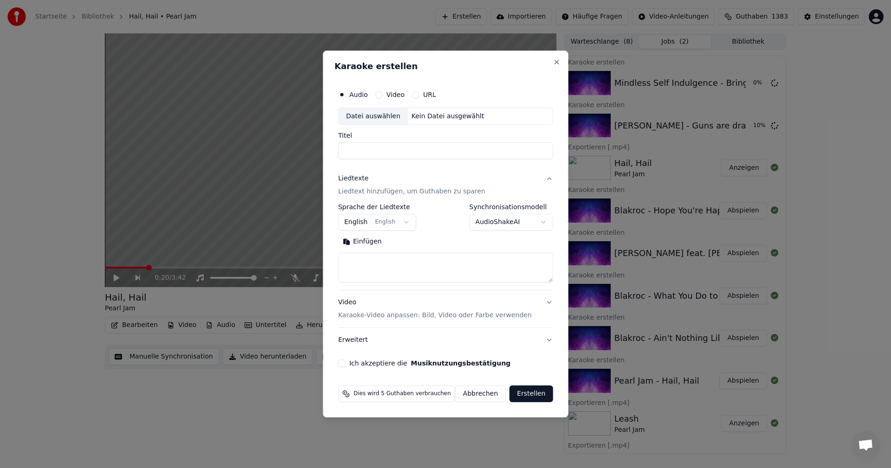
click at [381, 116] on div "Datei auswählen" at bounding box center [373, 116] width 69 height 17
type input "**********"
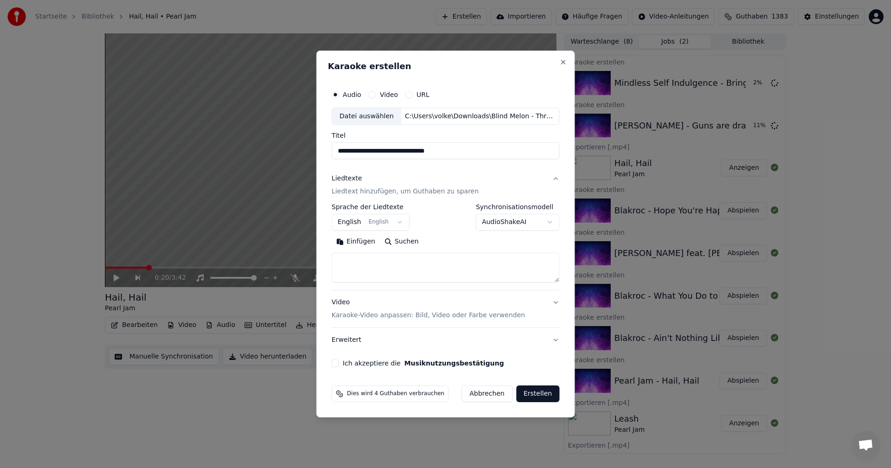
click at [401, 244] on button "Suchen" at bounding box center [402, 242] width 44 height 15
click at [339, 363] on button "Ich akzeptiere die Musiknutzungsbestätigung" at bounding box center [335, 363] width 7 height 7
type textarea "**********"
click at [538, 394] on button "Erstellen" at bounding box center [537, 394] width 43 height 17
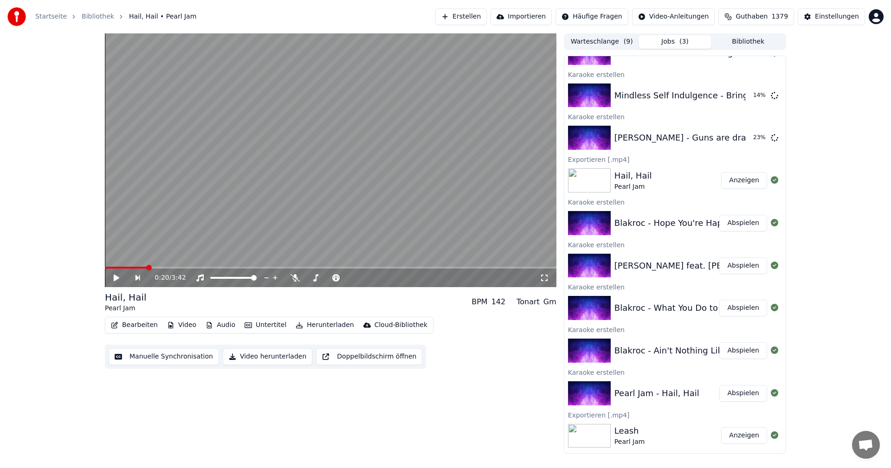
scroll to position [46, 0]
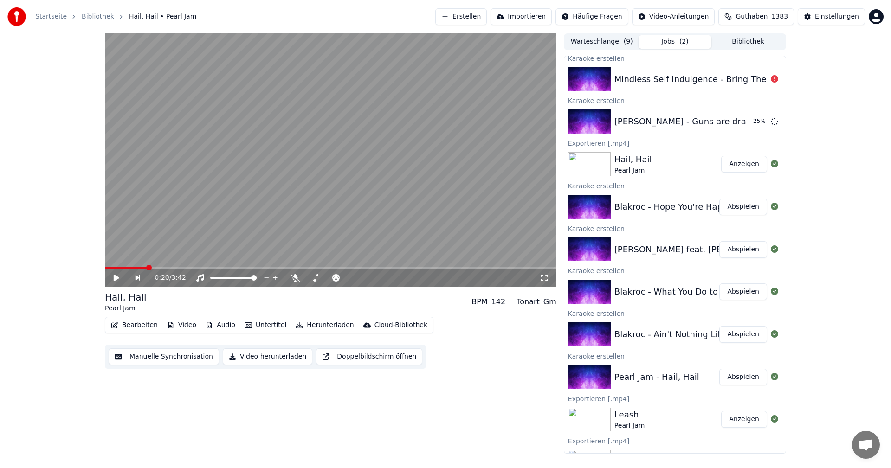
click at [684, 82] on div "Mindless Self Indulgence - Bring The Pain" at bounding box center [700, 79] width 172 height 13
click at [475, 15] on button "Erstellen" at bounding box center [461, 16] width 52 height 17
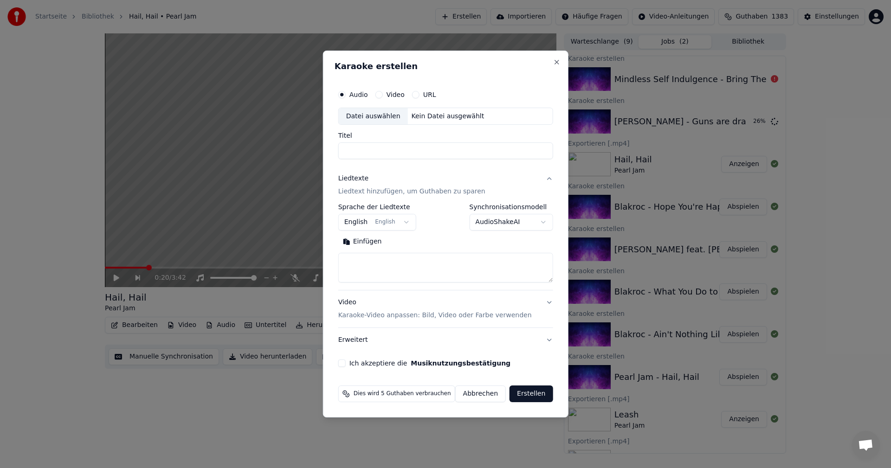
click at [384, 124] on div "Datei auswählen" at bounding box center [373, 116] width 69 height 17
click at [346, 363] on button "Ich akzeptiere die Musiknutzungsbestätigung" at bounding box center [341, 363] width 7 height 7
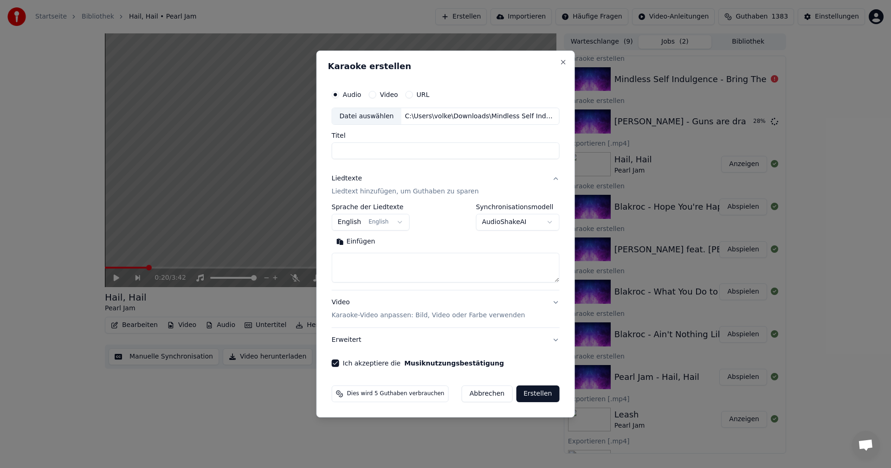
type input "**********"
click at [405, 241] on button "Suchen" at bounding box center [402, 242] width 44 height 15
click at [545, 394] on button "Erstellen" at bounding box center [537, 394] width 43 height 17
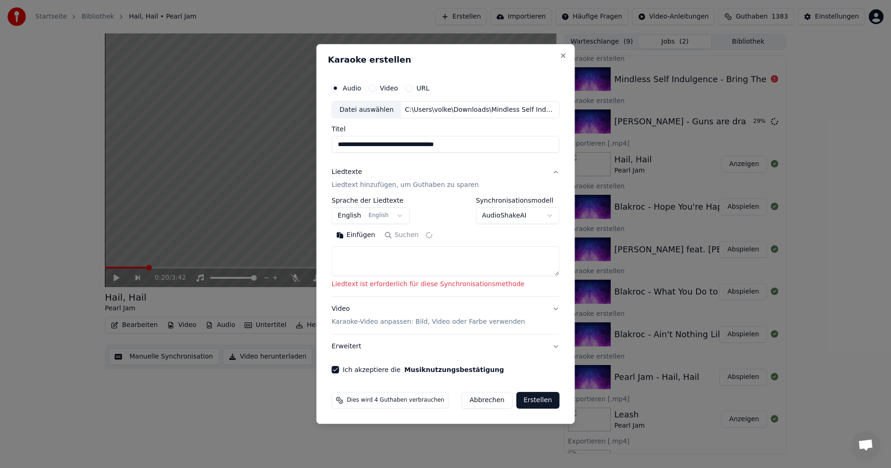
type textarea "**********"
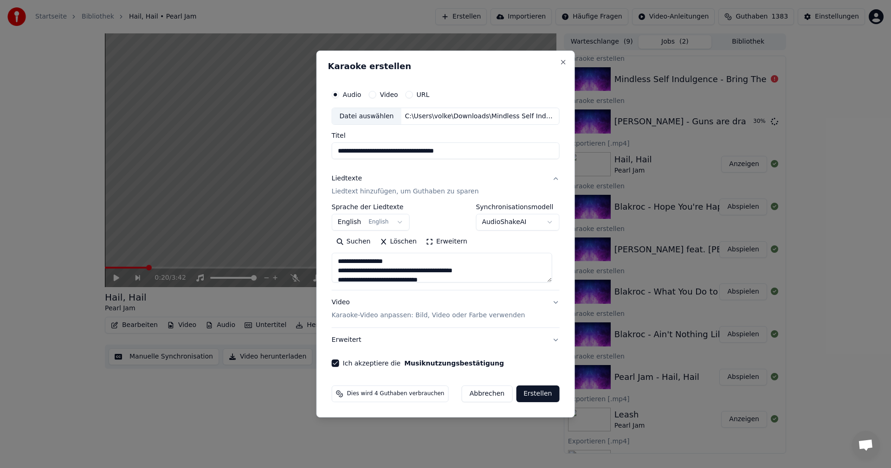
click at [535, 398] on button "Erstellen" at bounding box center [537, 394] width 43 height 17
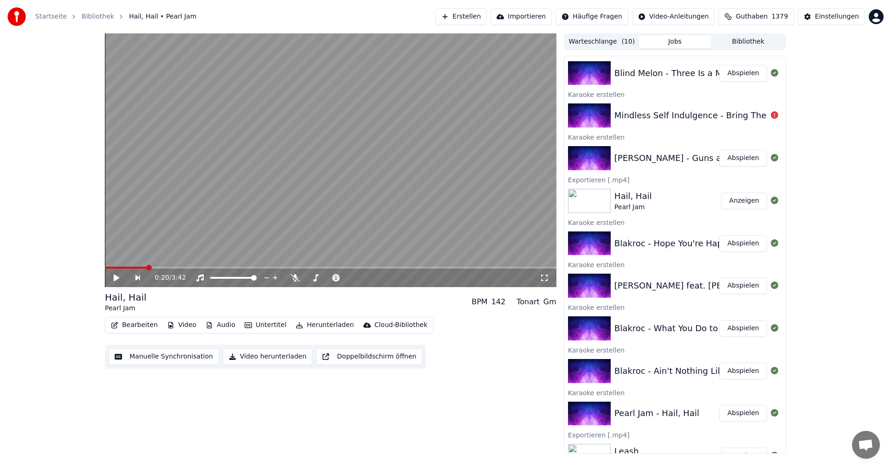
scroll to position [0, 0]
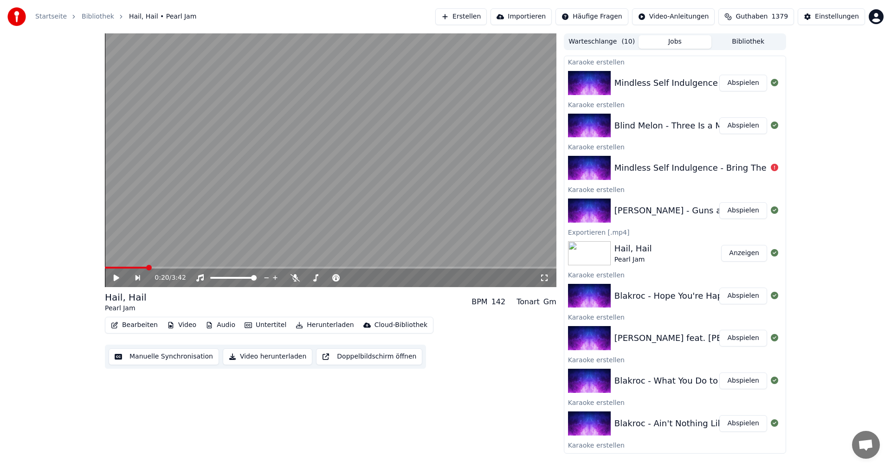
click at [826, 294] on div "0:20 / 3:42 Hail, Hail Pearl Jam BPM 142 Tonart Gm Bearbeiten Video Audio Unter…" at bounding box center [445, 243] width 891 height 420
click at [487, 19] on button "Erstellen" at bounding box center [461, 16] width 52 height 17
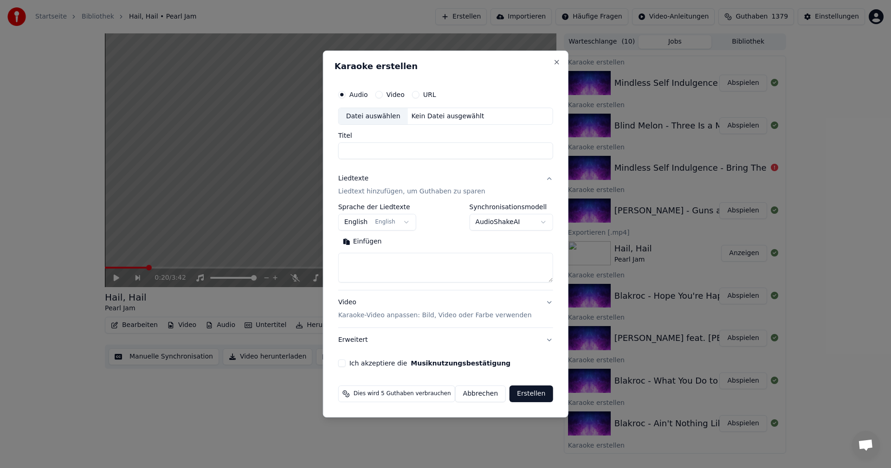
click at [392, 116] on div "Datei auswählen" at bounding box center [373, 116] width 69 height 17
type input "**********"
click at [342, 364] on button "Ich akzeptiere die Musiknutzungsbestätigung" at bounding box center [341, 363] width 7 height 7
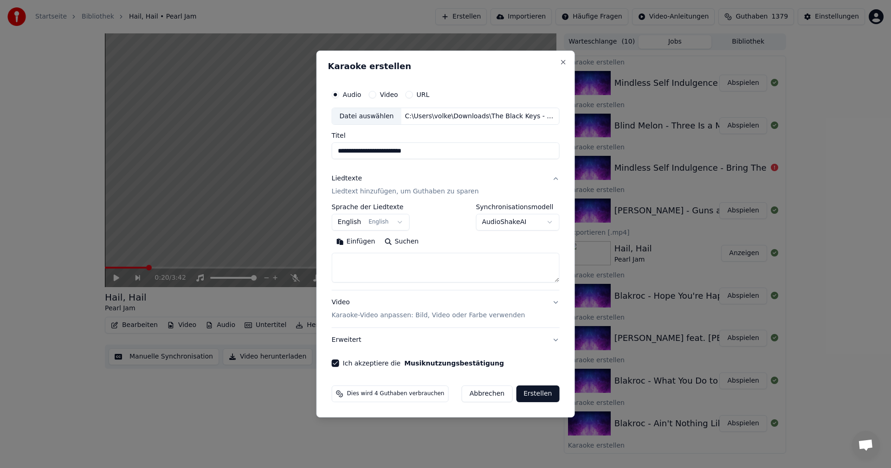
click at [412, 235] on button "Suchen" at bounding box center [402, 242] width 44 height 15
type textarea "**********"
click at [532, 393] on button "Erstellen" at bounding box center [537, 394] width 43 height 17
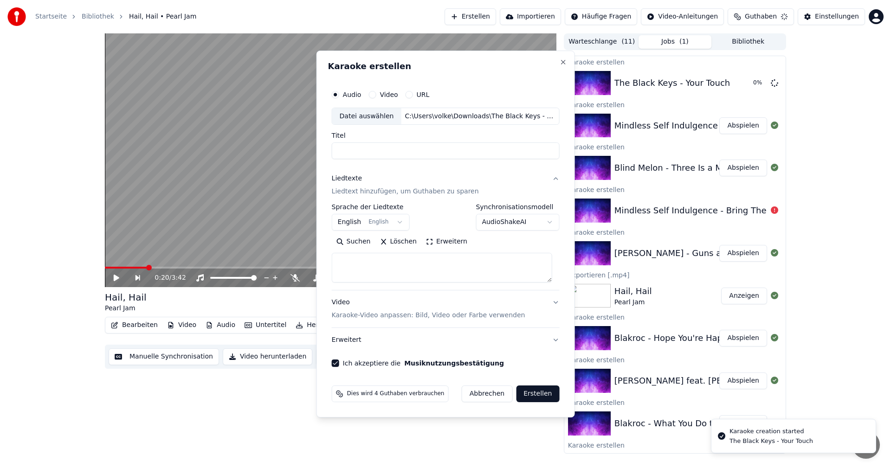
select select
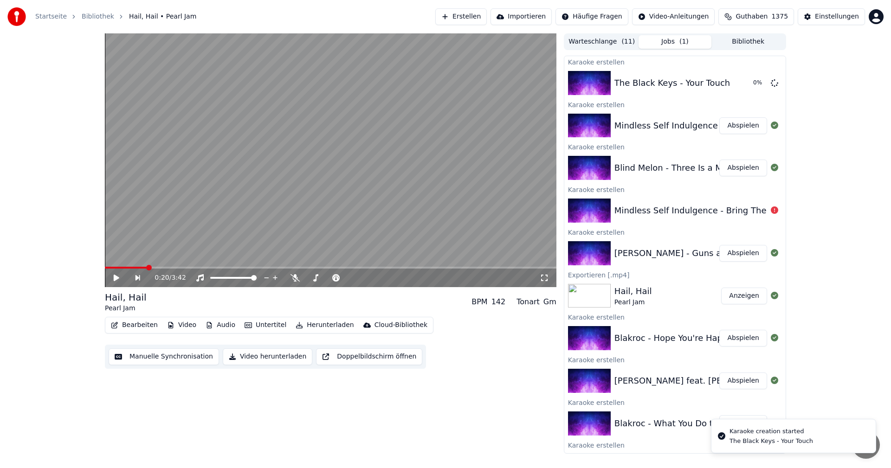
click at [487, 18] on button "Erstellen" at bounding box center [461, 16] width 52 height 17
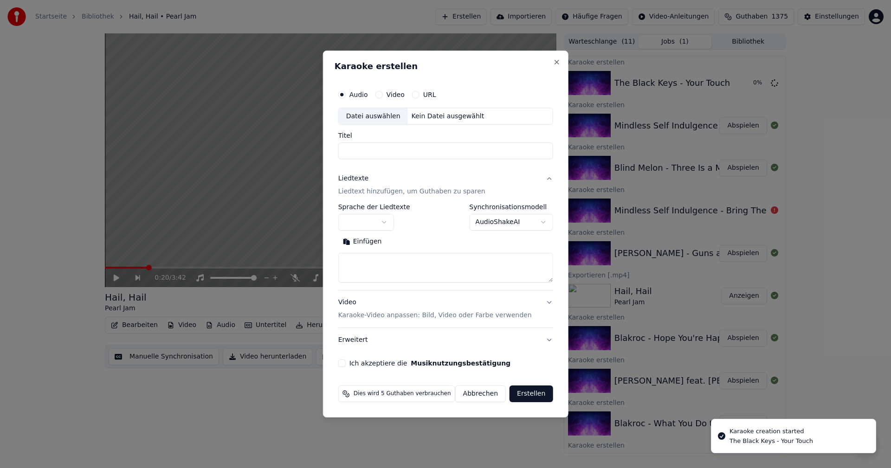
click at [381, 118] on div "Datei auswählen" at bounding box center [373, 116] width 69 height 17
click at [346, 362] on button "Ich akzeptiere die Musiknutzungsbestätigung" at bounding box center [341, 363] width 7 height 7
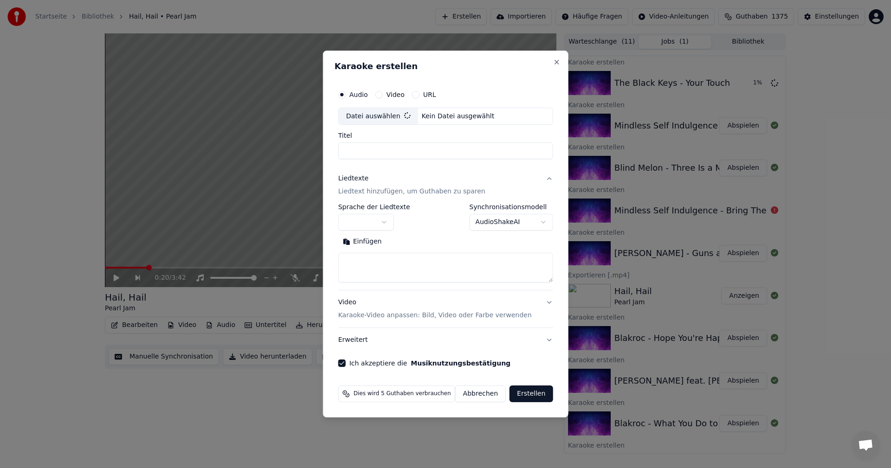
type input "**********"
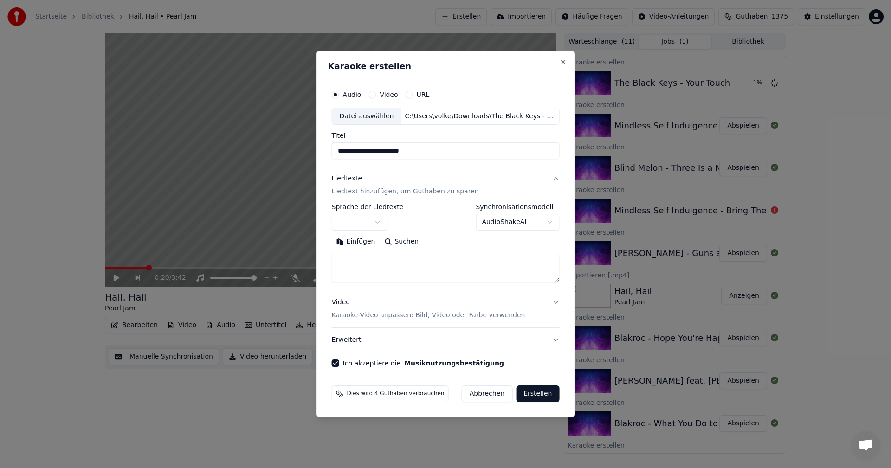
click at [378, 219] on button "button" at bounding box center [360, 222] width 56 height 17
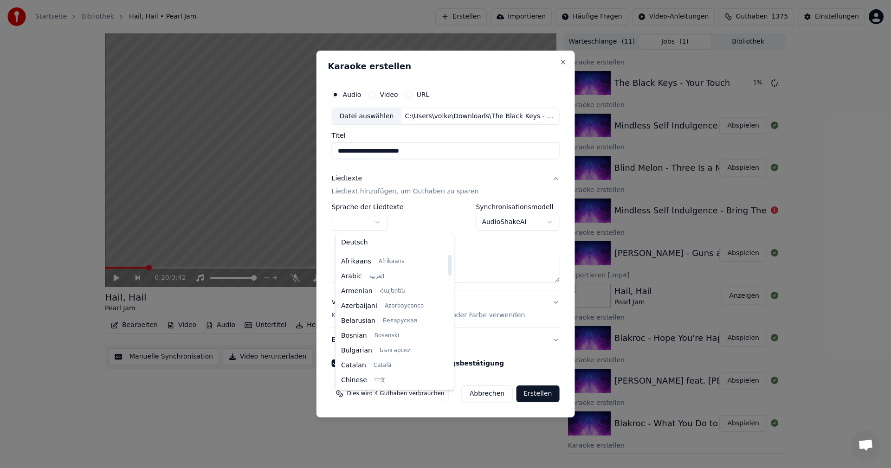
scroll to position [93, 0]
select select "**"
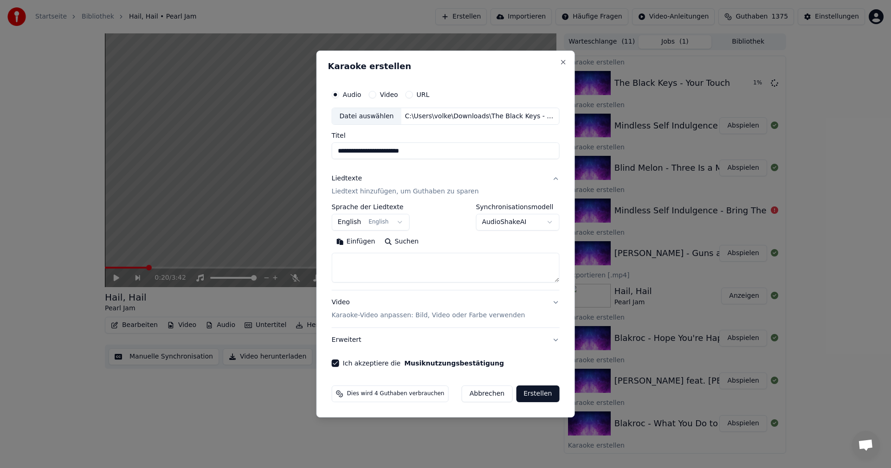
click at [403, 241] on button "Suchen" at bounding box center [402, 242] width 44 height 15
type textarea "**********"
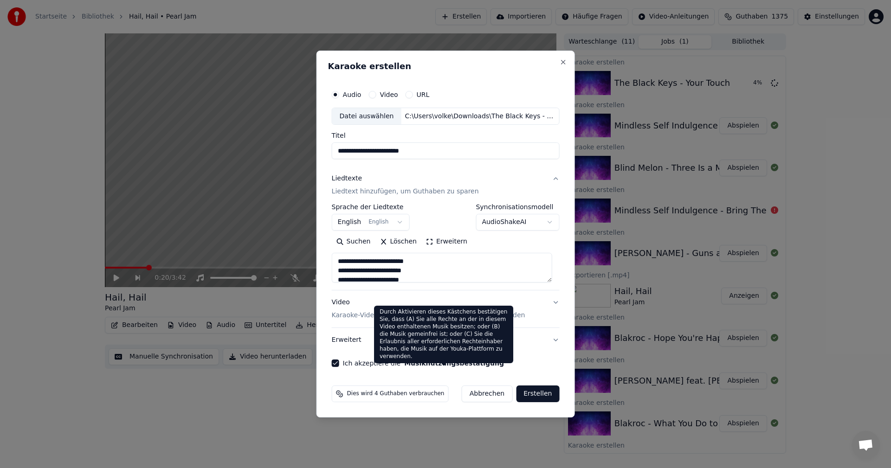
click at [530, 394] on button "Erstellen" at bounding box center [537, 394] width 43 height 17
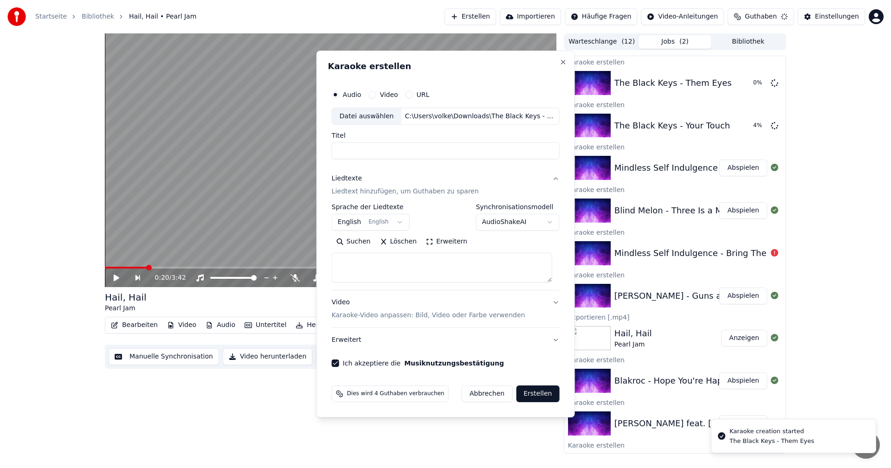
select select
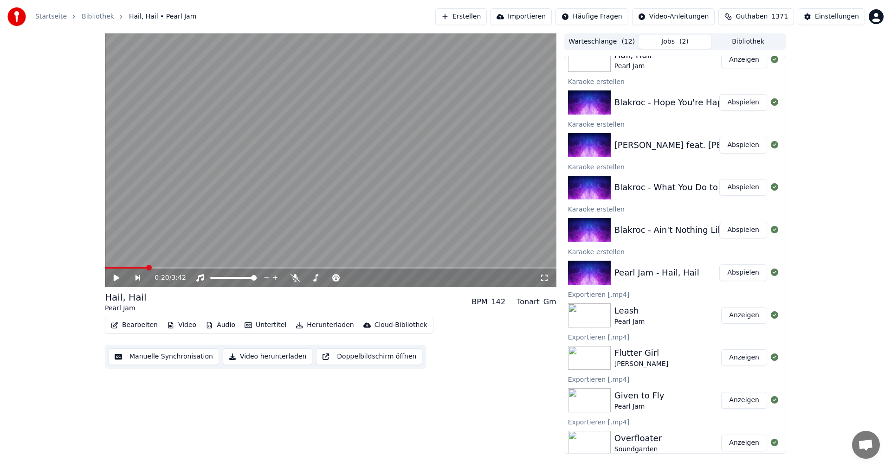
scroll to position [186, 0]
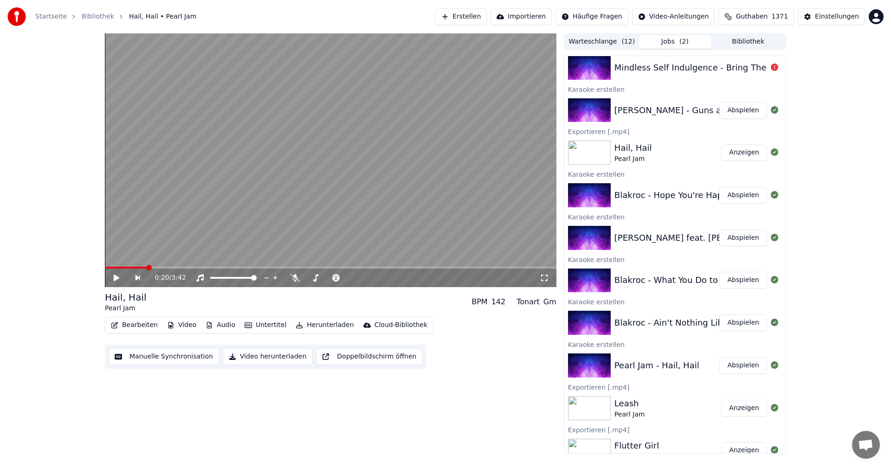
click at [747, 322] on button "Abspielen" at bounding box center [743, 323] width 48 height 17
click at [291, 272] on div "0:01 / 3:19" at bounding box center [331, 278] width 452 height 19
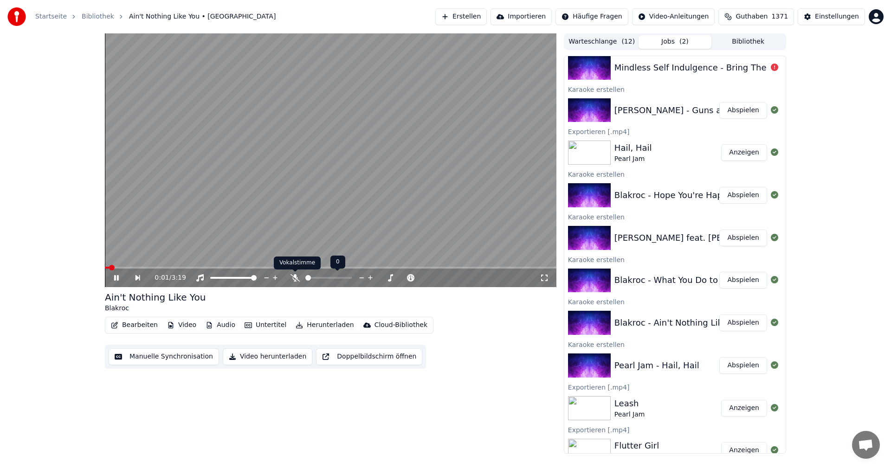
click at [295, 275] on icon at bounding box center [295, 277] width 9 height 7
click at [349, 198] on video at bounding box center [331, 160] width 452 height 254
click at [294, 276] on icon at bounding box center [295, 277] width 9 height 7
click at [285, 360] on button "Video herunterladen" at bounding box center [268, 357] width 90 height 17
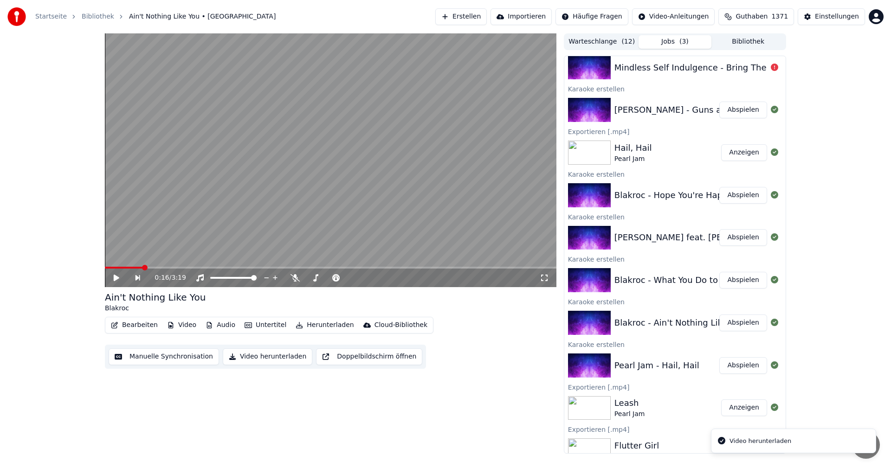
click at [738, 284] on button "Abspielen" at bounding box center [743, 280] width 48 height 17
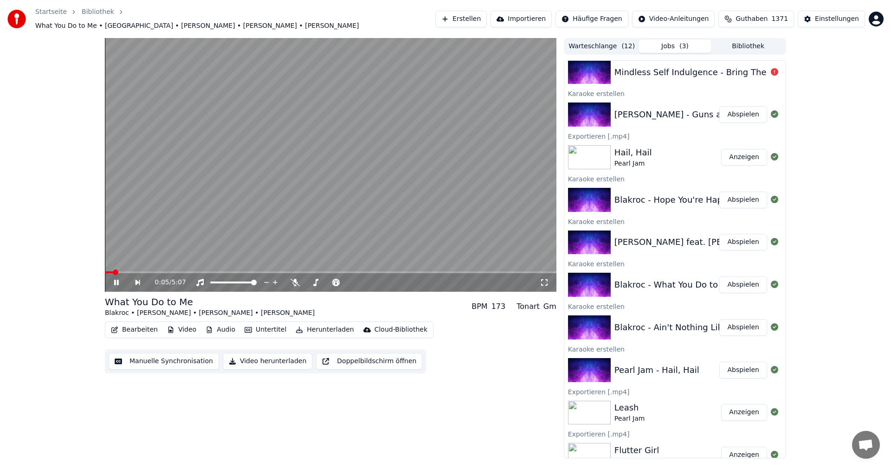
click at [291, 280] on icon at bounding box center [295, 282] width 9 height 7
click at [292, 279] on icon at bounding box center [295, 282] width 9 height 7
click at [311, 190] on video at bounding box center [331, 165] width 452 height 254
click at [183, 327] on button "Video" at bounding box center [181, 329] width 37 height 13
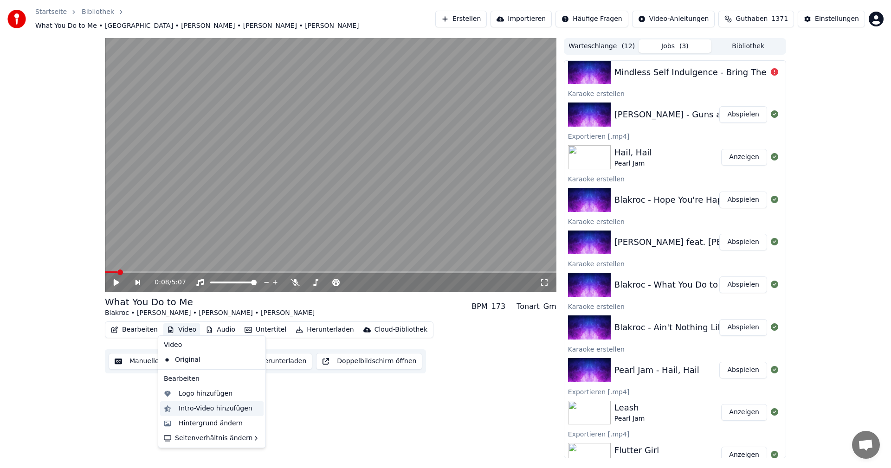
click at [207, 407] on div "Intro-Video hinzufügen" at bounding box center [216, 408] width 74 height 9
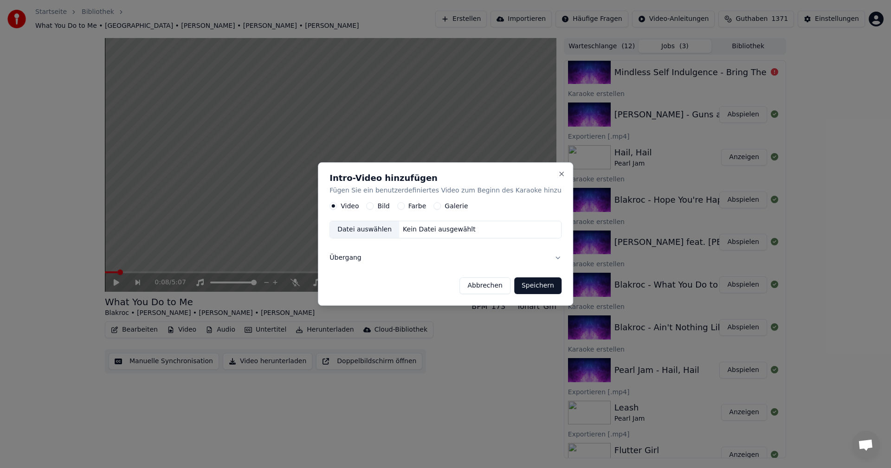
click at [393, 212] on div "Video Bild Farbe Galerie Datei auswählen Kein Datei ausgewählt" at bounding box center [446, 221] width 232 height 36
click at [389, 205] on label "Bild" at bounding box center [383, 206] width 12 height 6
click at [374, 205] on button "Bild" at bounding box center [369, 206] width 7 height 7
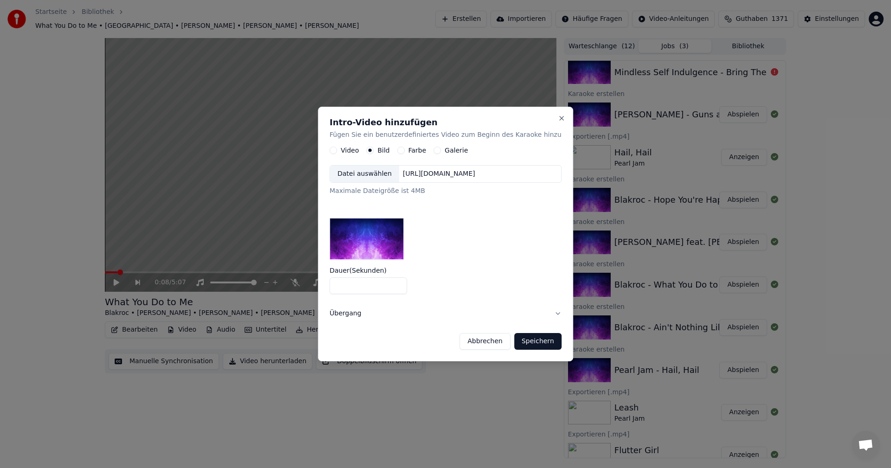
type input "*"
click at [398, 285] on input "*" at bounding box center [369, 286] width 78 height 17
click at [537, 338] on button "Speichern" at bounding box center [537, 341] width 47 height 17
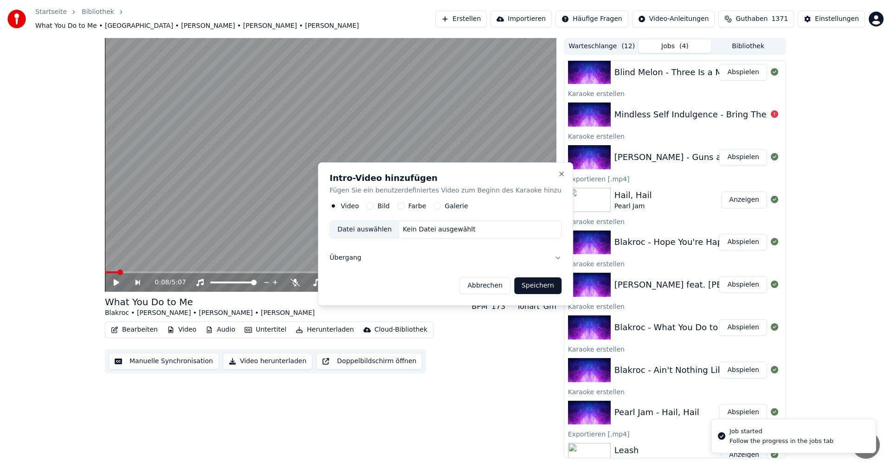
scroll to position [271, 0]
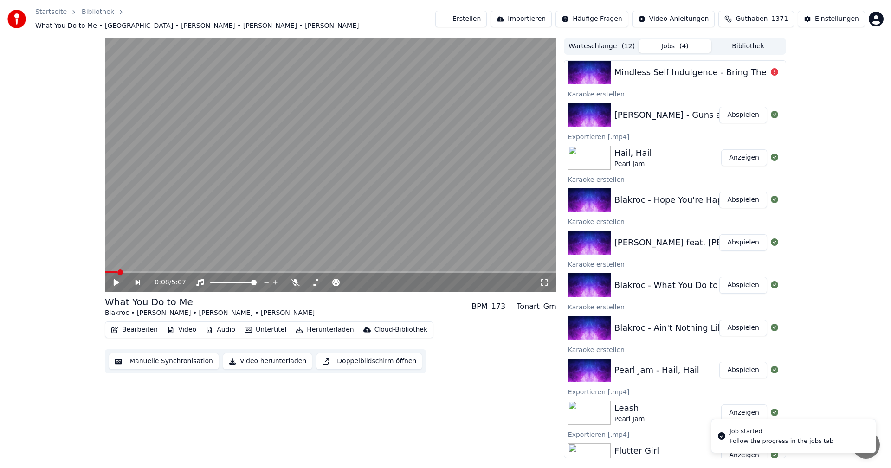
click at [743, 239] on button "Abspielen" at bounding box center [743, 242] width 48 height 17
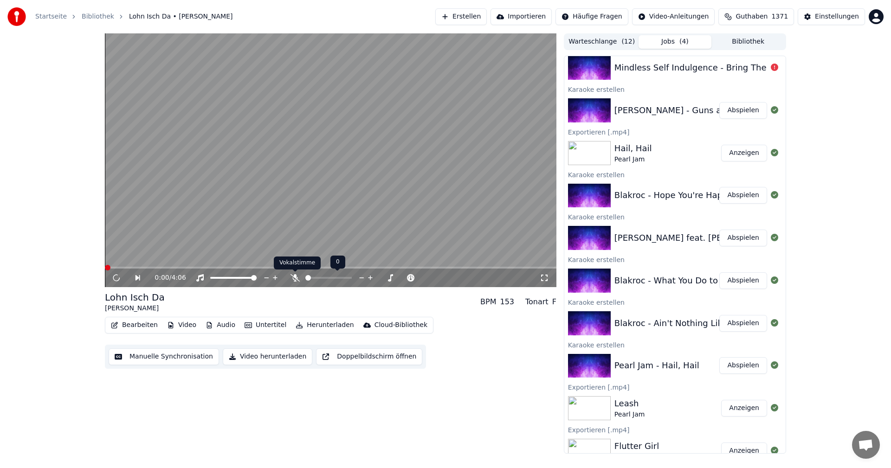
click at [296, 277] on icon at bounding box center [295, 277] width 9 height 7
click at [295, 278] on icon at bounding box center [295, 277] width 5 height 7
click at [329, 197] on video at bounding box center [331, 160] width 452 height 254
click at [181, 326] on button "Video" at bounding box center [181, 325] width 37 height 13
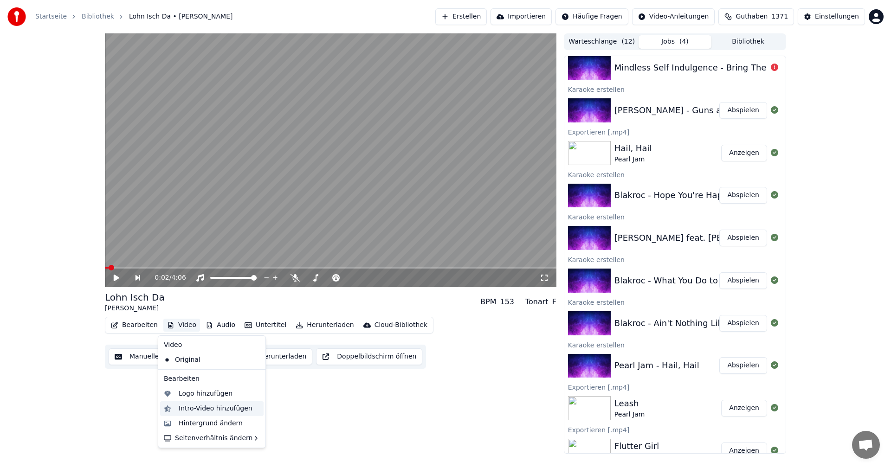
click at [197, 411] on div "Intro-Video hinzufügen" at bounding box center [216, 408] width 74 height 9
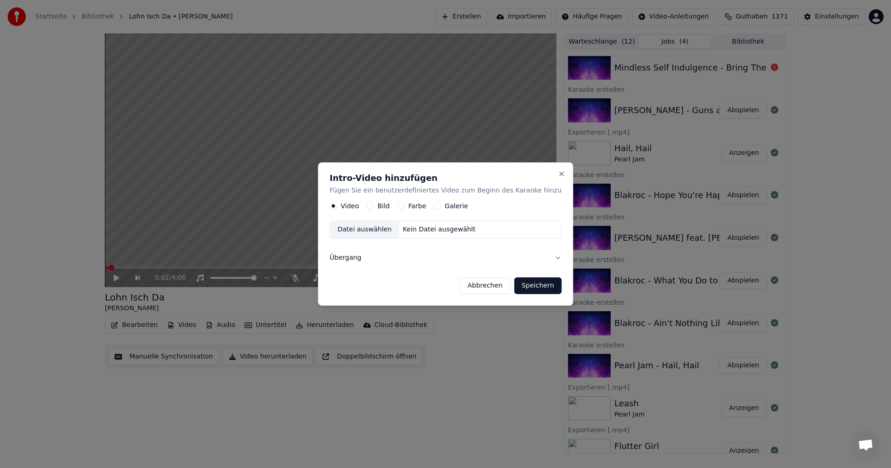
click at [388, 206] on label "Bild" at bounding box center [383, 206] width 12 height 6
click at [374, 206] on button "Bild" at bounding box center [369, 206] width 7 height 7
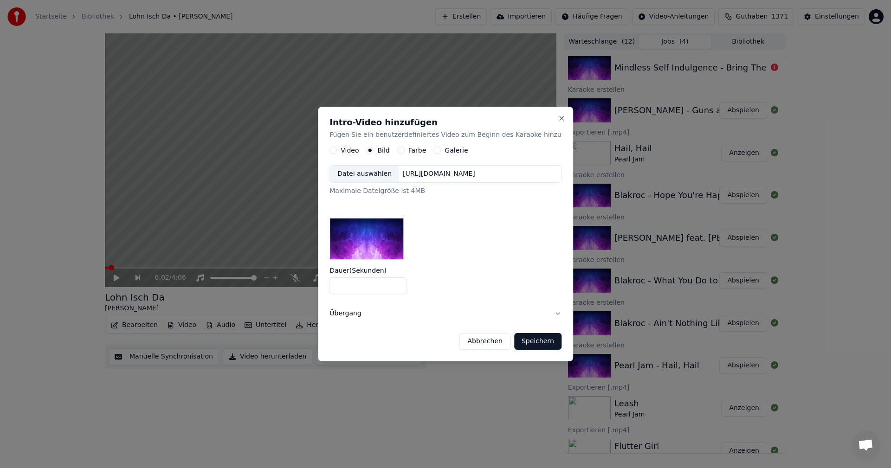
type input "*"
click at [401, 283] on input "*" at bounding box center [369, 286] width 78 height 17
click at [535, 338] on button "Speichern" at bounding box center [537, 341] width 47 height 17
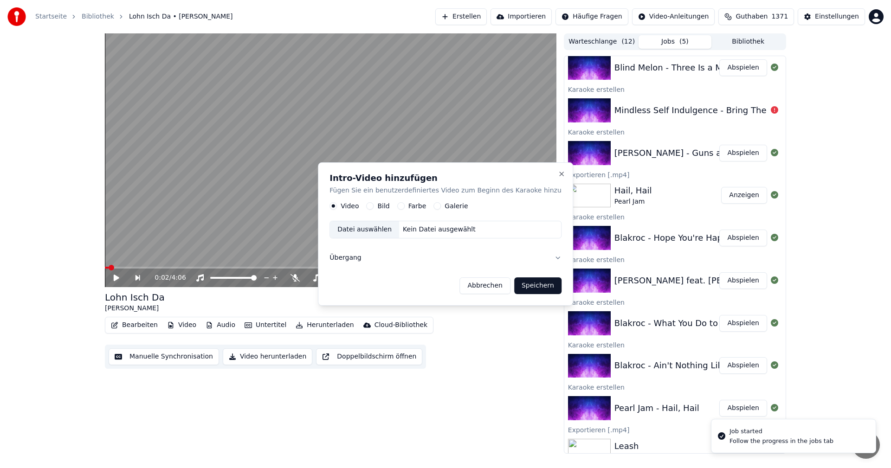
scroll to position [313, 0]
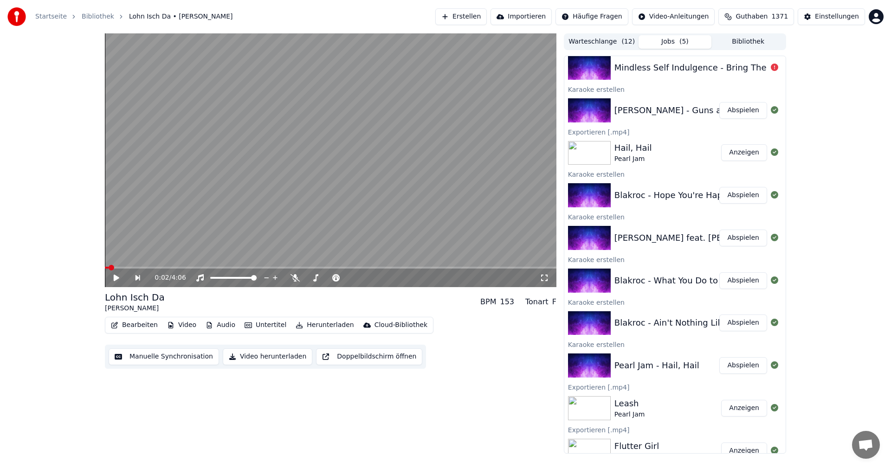
click at [739, 199] on button "Abspielen" at bounding box center [743, 195] width 48 height 17
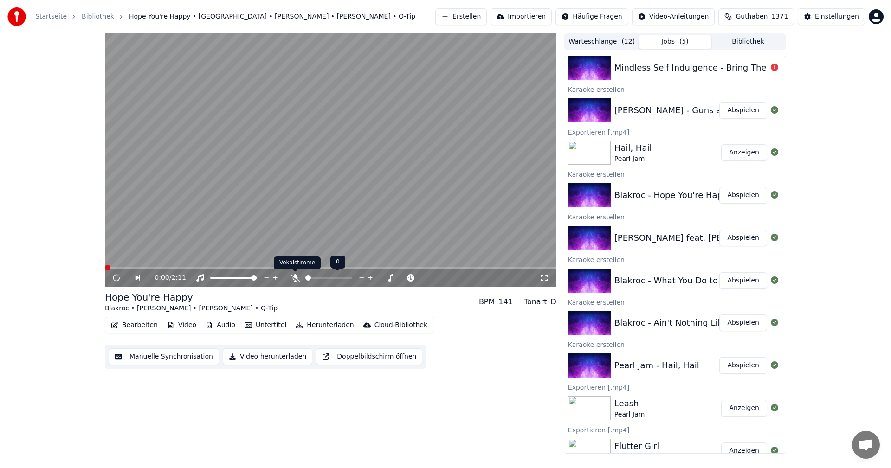
click at [293, 277] on icon at bounding box center [295, 277] width 9 height 7
click at [294, 279] on icon at bounding box center [295, 277] width 5 height 7
click at [326, 224] on video at bounding box center [331, 160] width 452 height 254
click at [249, 359] on button "Video herunterladen" at bounding box center [268, 357] width 90 height 17
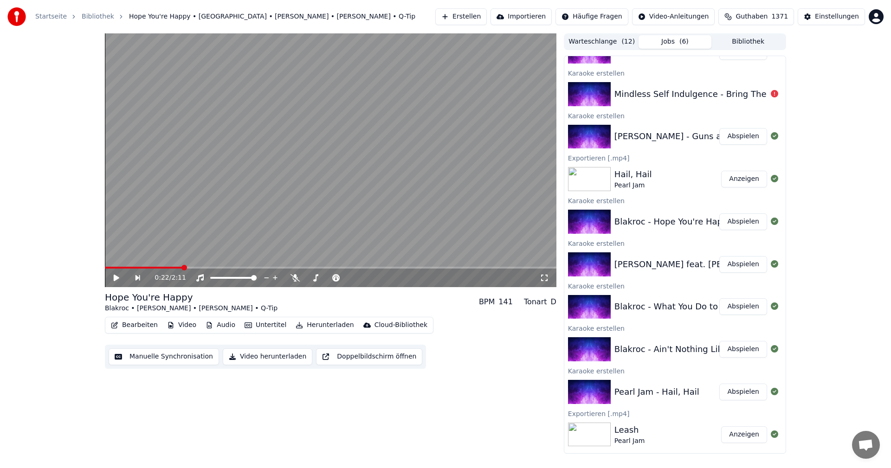
scroll to position [310, 0]
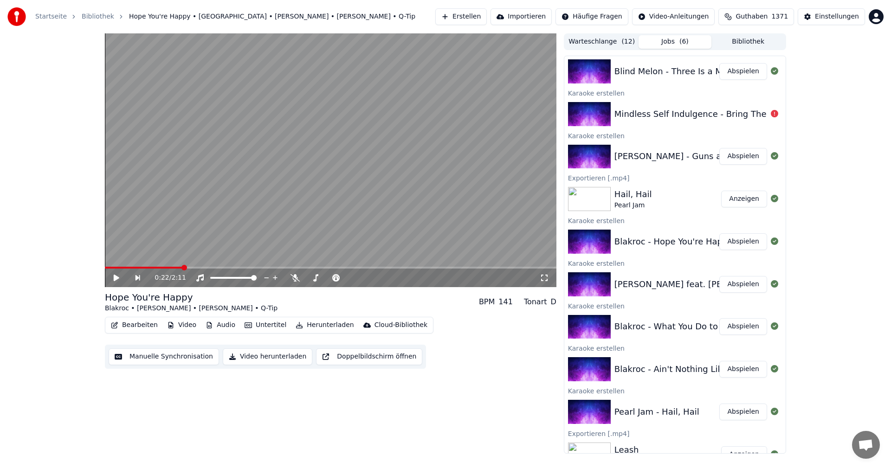
click at [727, 159] on button "Abspielen" at bounding box center [743, 156] width 48 height 17
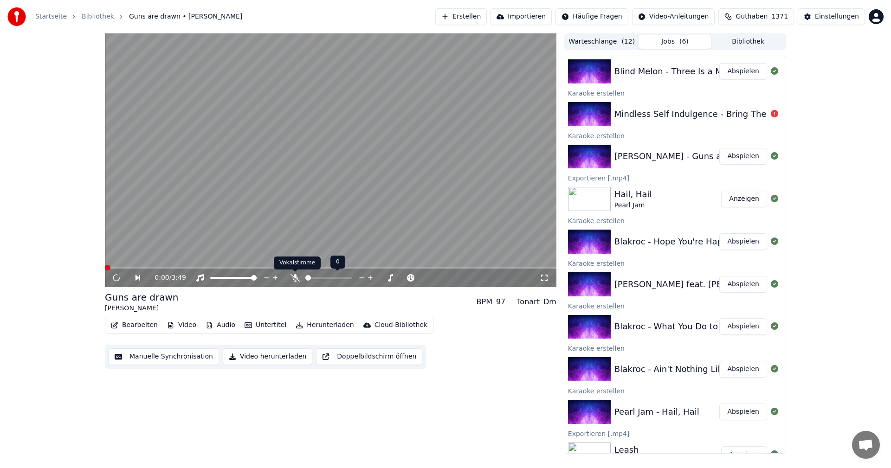
click at [294, 276] on icon at bounding box center [295, 277] width 9 height 7
click at [308, 237] on video at bounding box center [331, 160] width 452 height 254
click at [296, 233] on video at bounding box center [331, 160] width 452 height 254
click at [297, 236] on video at bounding box center [331, 160] width 452 height 254
click at [294, 275] on icon at bounding box center [295, 277] width 9 height 7
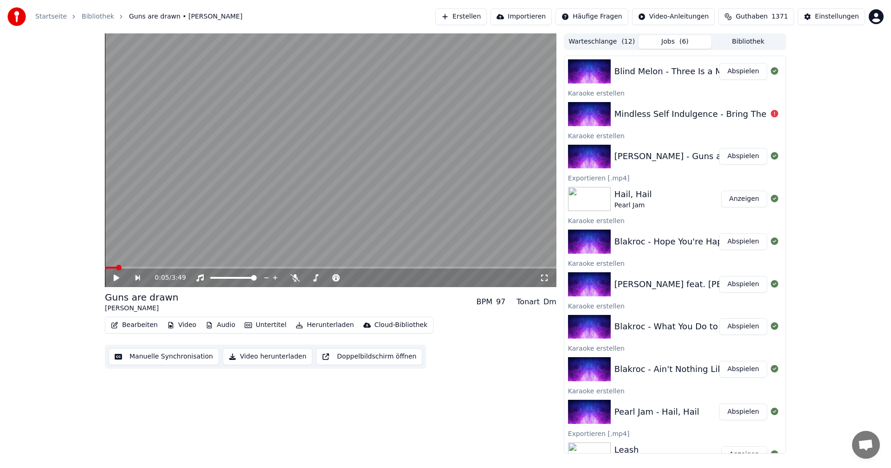
click at [268, 360] on button "Video herunterladen" at bounding box center [268, 357] width 90 height 17
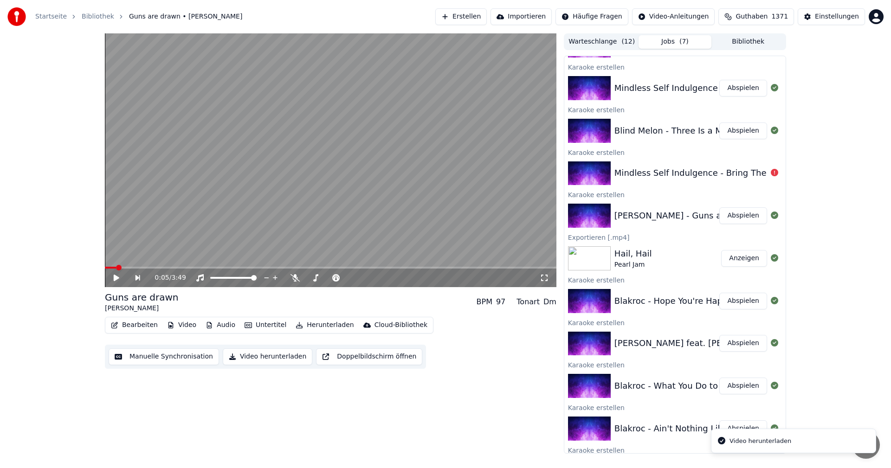
scroll to position [259, 0]
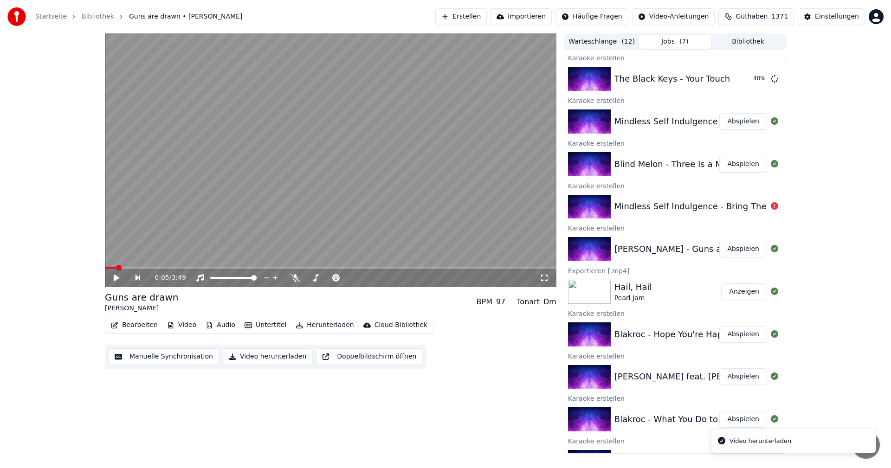
click at [739, 166] on button "Abspielen" at bounding box center [743, 164] width 48 height 17
click at [293, 277] on body "Startseite Bibliothek Three Is a Magic Number • Blind Melon Erstellen Importier…" at bounding box center [445, 234] width 891 height 468
click at [294, 279] on icon at bounding box center [295, 277] width 9 height 7
click at [340, 230] on video at bounding box center [331, 160] width 452 height 254
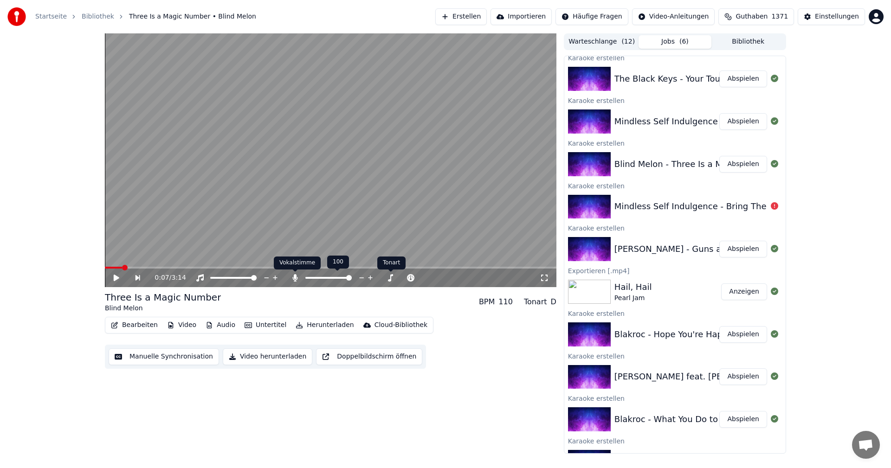
click at [295, 280] on icon at bounding box center [295, 277] width 9 height 7
click at [279, 356] on button "Video herunterladen" at bounding box center [268, 357] width 90 height 17
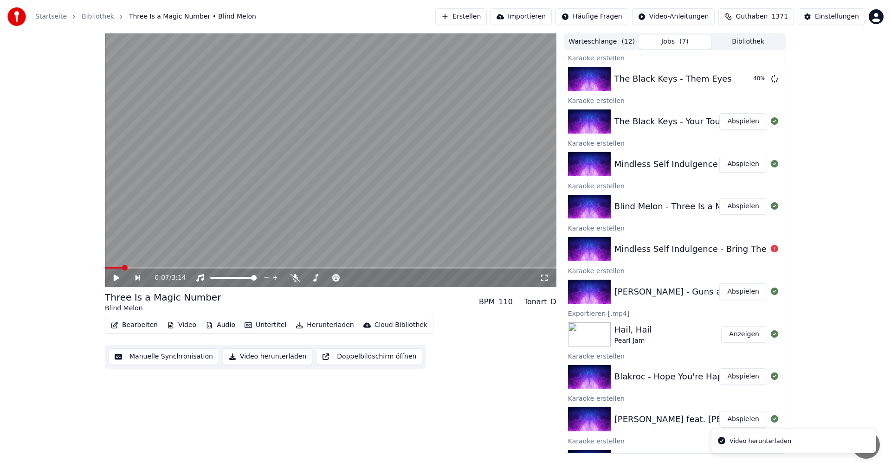
scroll to position [302, 0]
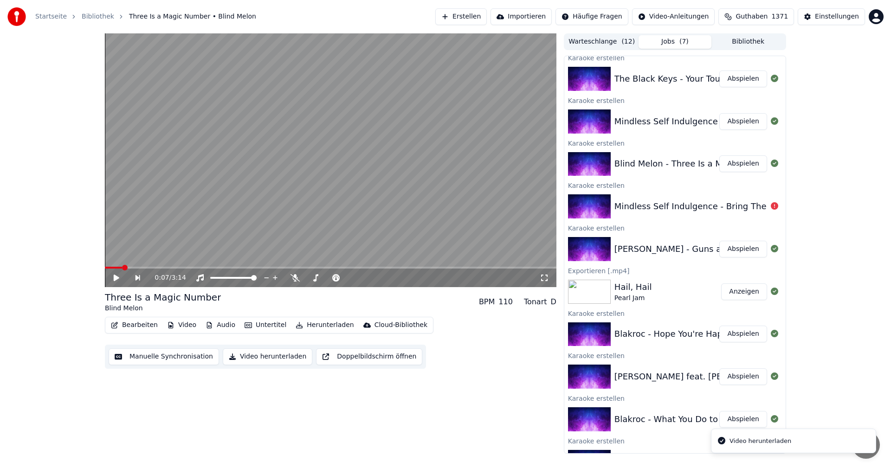
click at [725, 126] on button "Abspielen" at bounding box center [743, 121] width 48 height 17
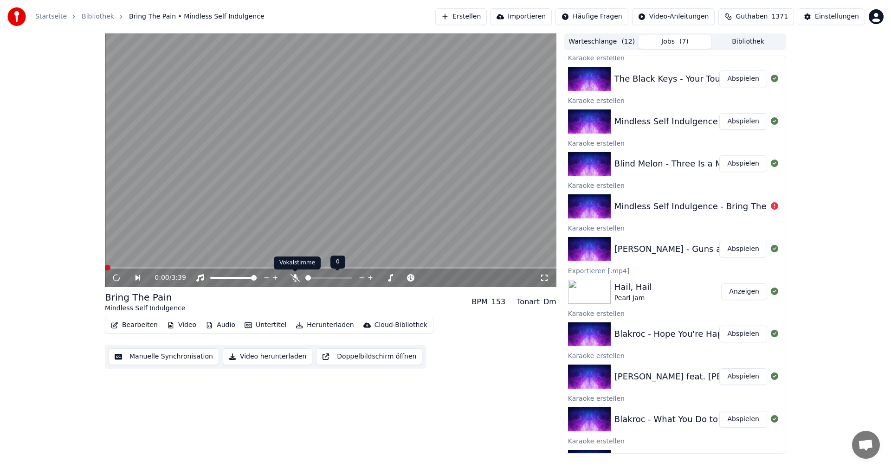
click at [293, 277] on body "Startseite Bibliothek Bring The Pain • Mindless Self Indulgence Erstellen Impor…" at bounding box center [445, 234] width 891 height 468
click at [297, 278] on icon at bounding box center [295, 277] width 9 height 7
click at [363, 198] on video at bounding box center [331, 160] width 452 height 254
click at [296, 278] on icon at bounding box center [295, 277] width 5 height 7
click at [172, 327] on button "Video" at bounding box center [181, 325] width 37 height 13
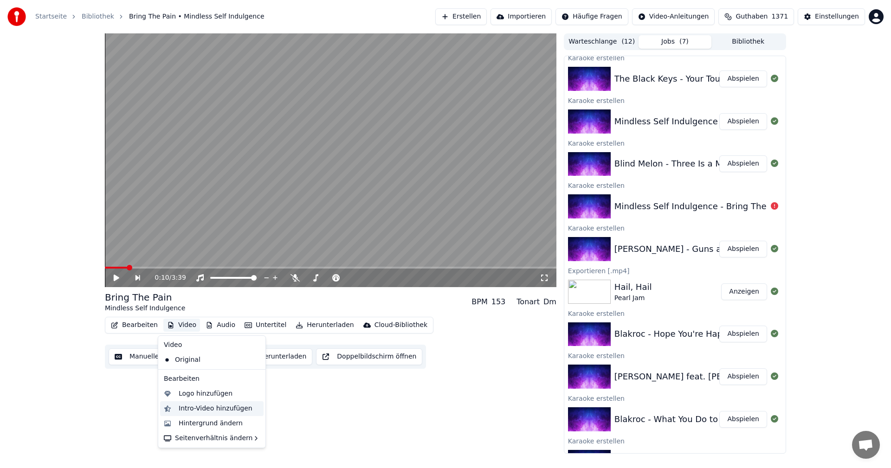
click at [202, 408] on div "Intro-Video hinzufügen" at bounding box center [216, 408] width 74 height 9
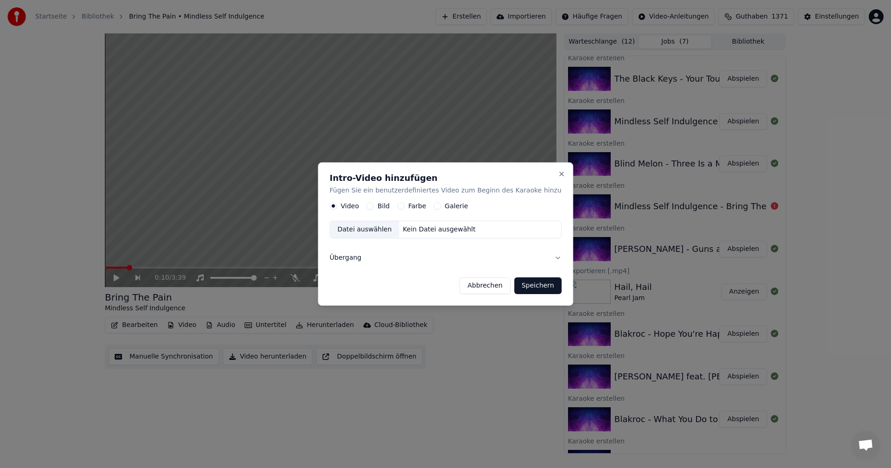
click at [374, 207] on button "Bild" at bounding box center [369, 206] width 7 height 7
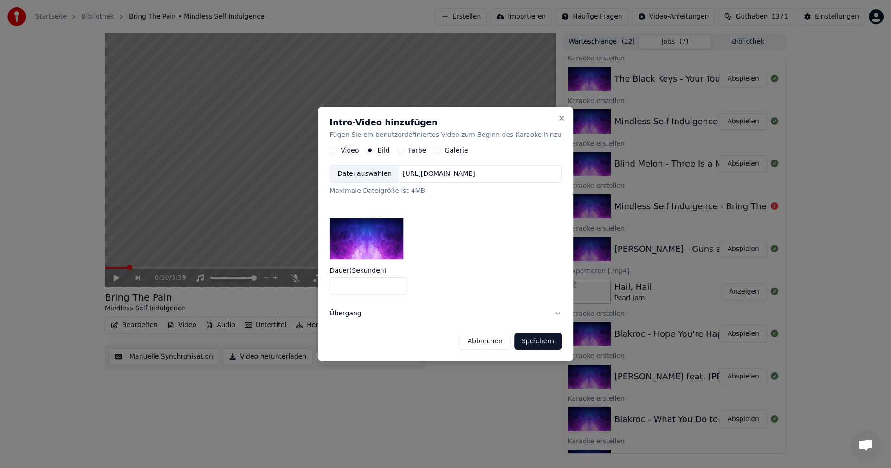
type input "*"
click at [401, 284] on input "*" at bounding box center [369, 286] width 78 height 17
click at [530, 338] on button "Speichern" at bounding box center [537, 341] width 47 height 17
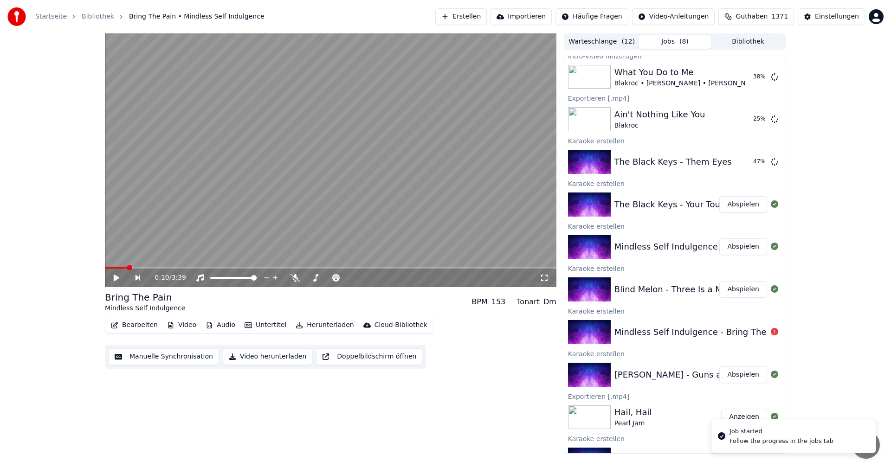
scroll to position [206, 0]
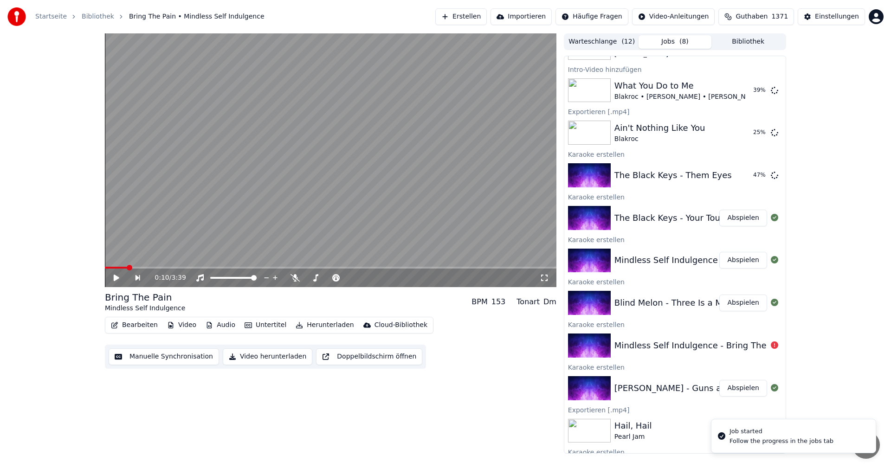
click at [733, 220] on button "Abspielen" at bounding box center [743, 218] width 48 height 17
click at [296, 276] on body "Startseite Bibliothek Your Touch • The Black Keys Erstellen Importieren Häufige…" at bounding box center [445, 234] width 891 height 468
click at [296, 275] on body "Startseite Bibliothek Your Touch • The Black Keys Erstellen Importieren Häufige…" at bounding box center [445, 234] width 891 height 468
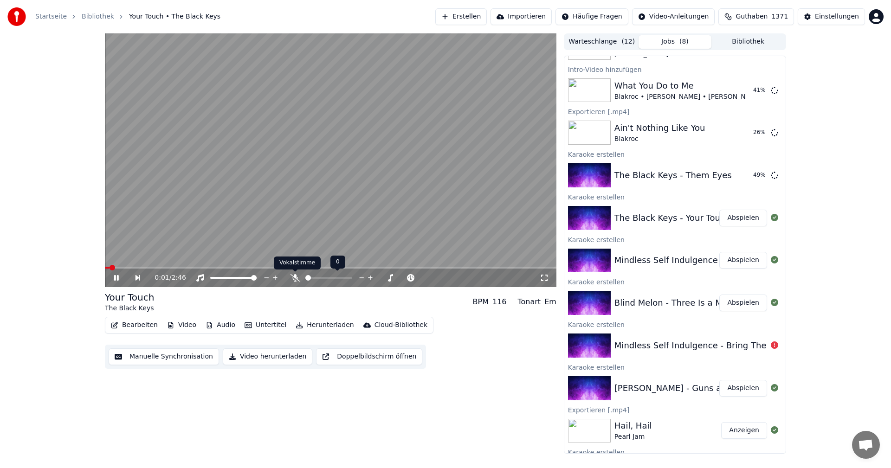
click at [296, 278] on icon at bounding box center [295, 277] width 9 height 7
click at [295, 278] on icon at bounding box center [295, 277] width 5 height 7
click at [322, 218] on video at bounding box center [331, 160] width 452 height 254
click at [281, 356] on button "Video herunterladen" at bounding box center [268, 357] width 90 height 17
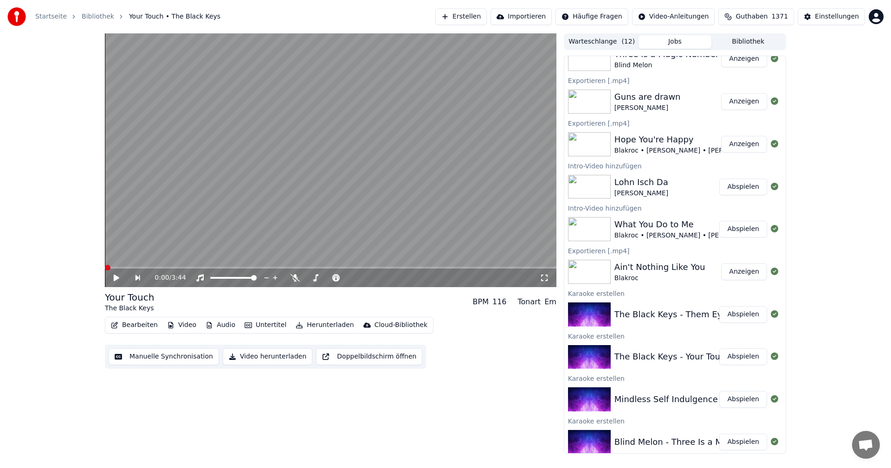
click at [481, 13] on button "Erstellen" at bounding box center [461, 16] width 52 height 17
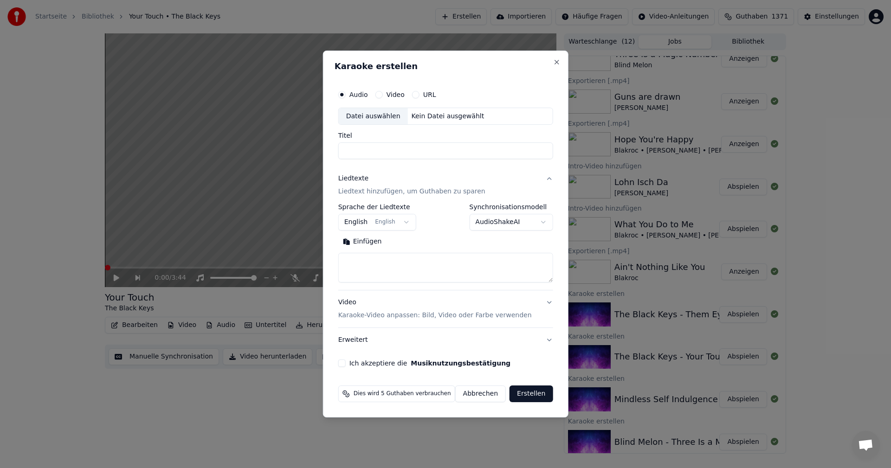
click at [389, 113] on div "Datei auswählen" at bounding box center [373, 116] width 69 height 17
click at [346, 362] on button "Ich akzeptiere die Musiknutzungsbestätigung" at bounding box center [341, 363] width 7 height 7
type input "**********"
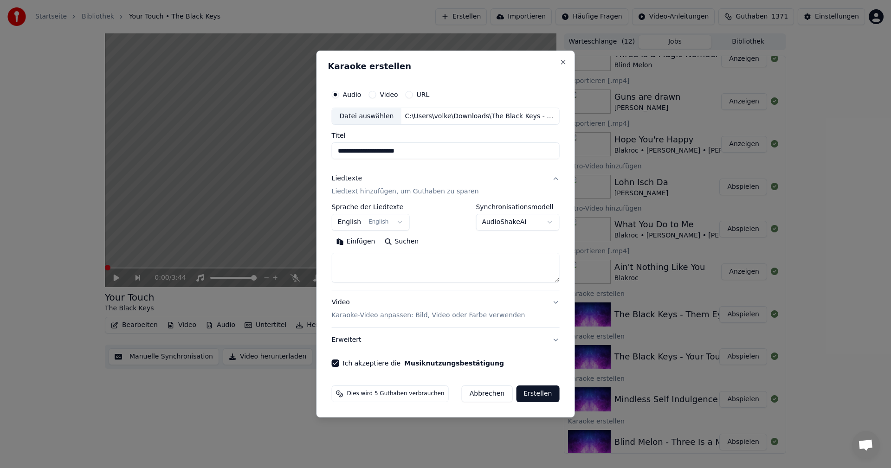
click at [404, 243] on button "Suchen" at bounding box center [402, 242] width 44 height 15
type textarea "**********"
click at [542, 394] on button "Erstellen" at bounding box center [537, 394] width 43 height 17
select select
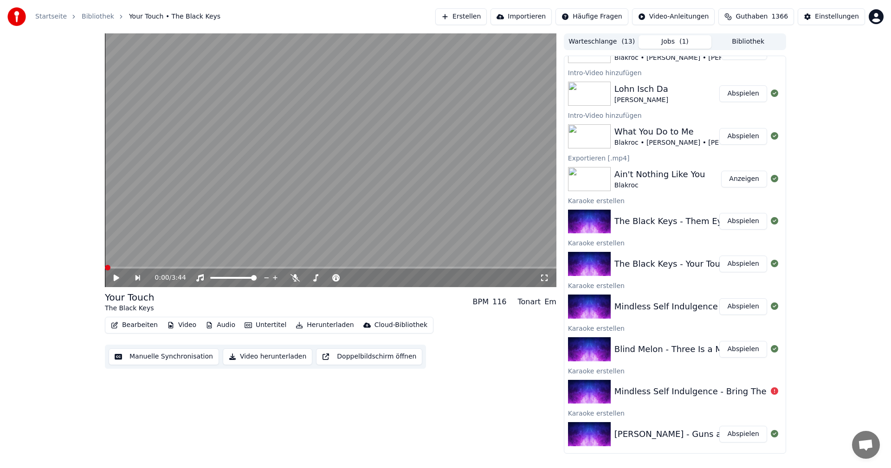
scroll to position [152, 0]
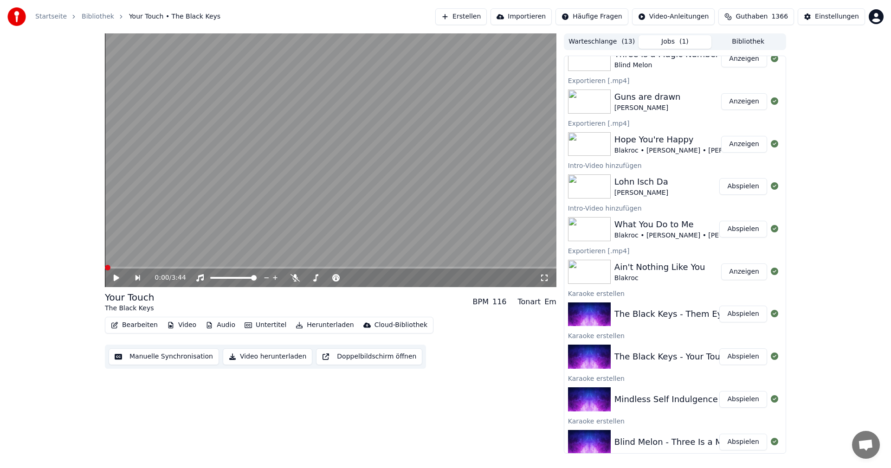
click at [746, 233] on button "Abspielen" at bounding box center [743, 229] width 48 height 17
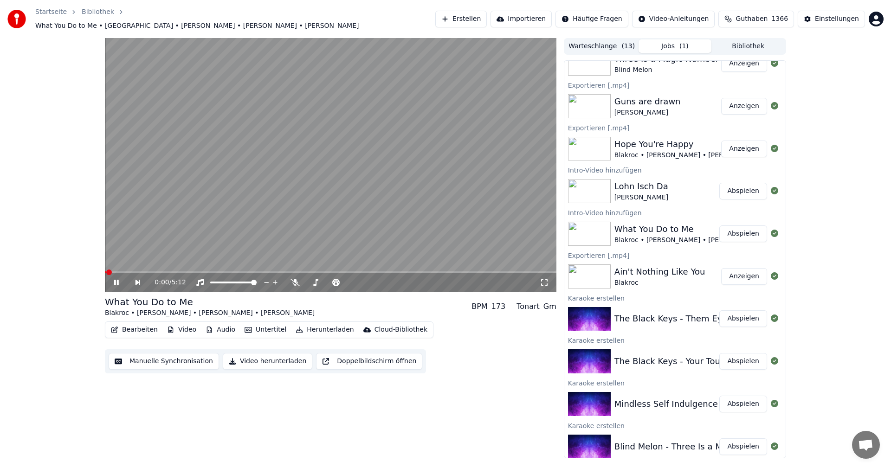
click at [307, 235] on video at bounding box center [331, 165] width 452 height 254
click at [286, 355] on button "Video herunterladen" at bounding box center [268, 361] width 90 height 17
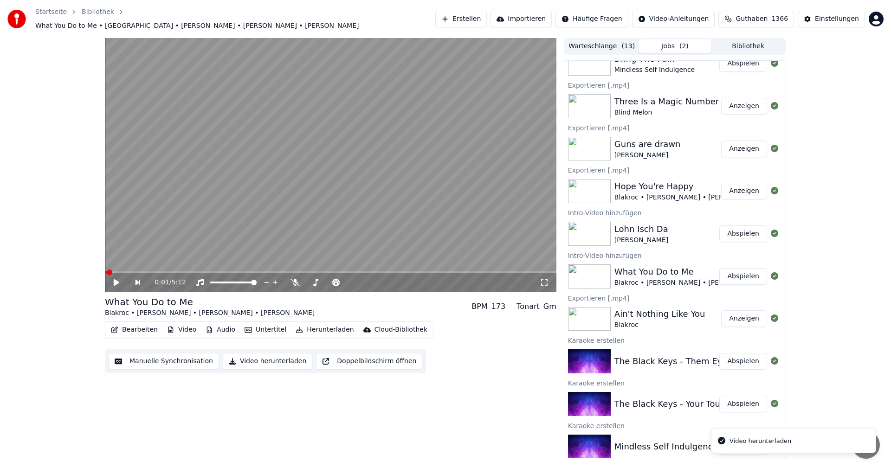
scroll to position [194, 0]
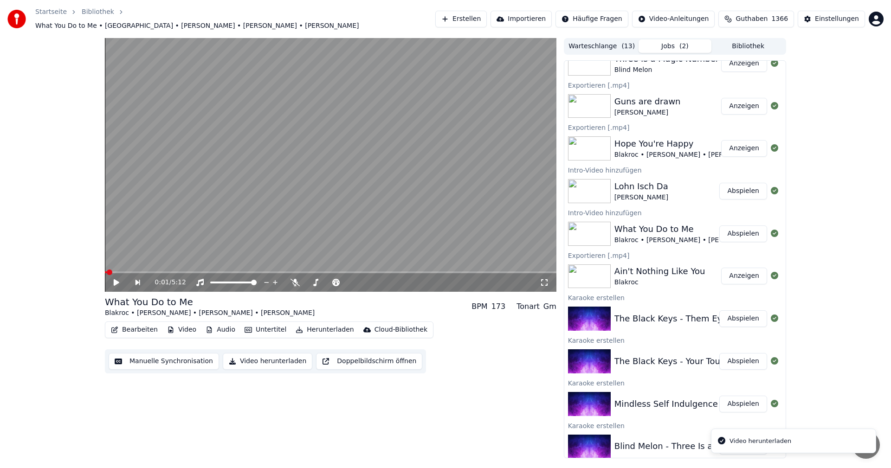
click at [737, 189] on button "Abspielen" at bounding box center [743, 191] width 48 height 17
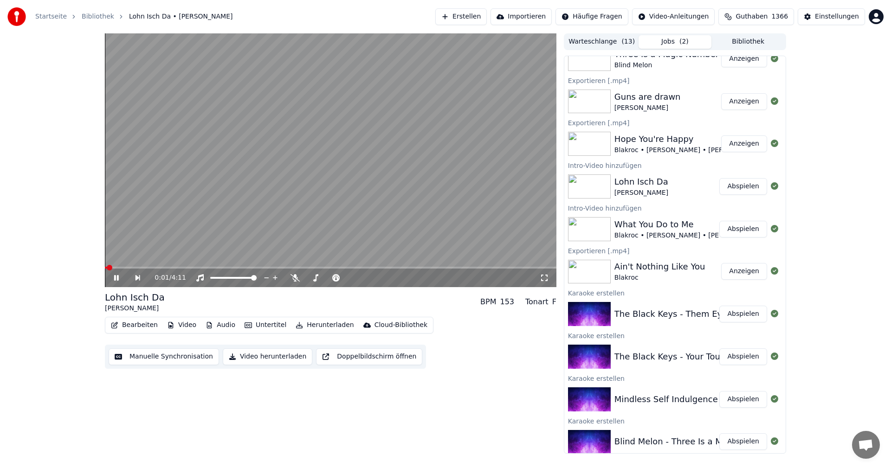
click at [281, 213] on video at bounding box center [331, 160] width 452 height 254
click at [266, 354] on button "Video herunterladen" at bounding box center [268, 357] width 90 height 17
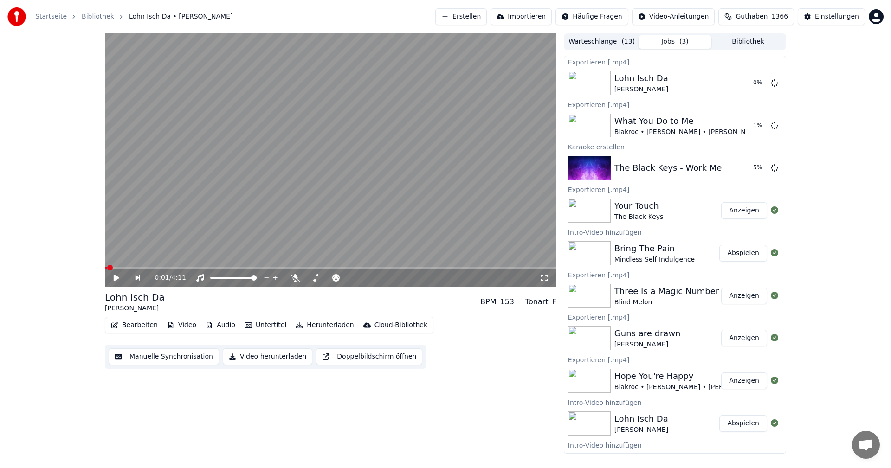
click at [729, 256] on button "Abspielen" at bounding box center [743, 253] width 48 height 17
click at [323, 211] on video at bounding box center [331, 160] width 452 height 254
click at [270, 355] on button "Video herunterladen" at bounding box center [268, 357] width 90 height 17
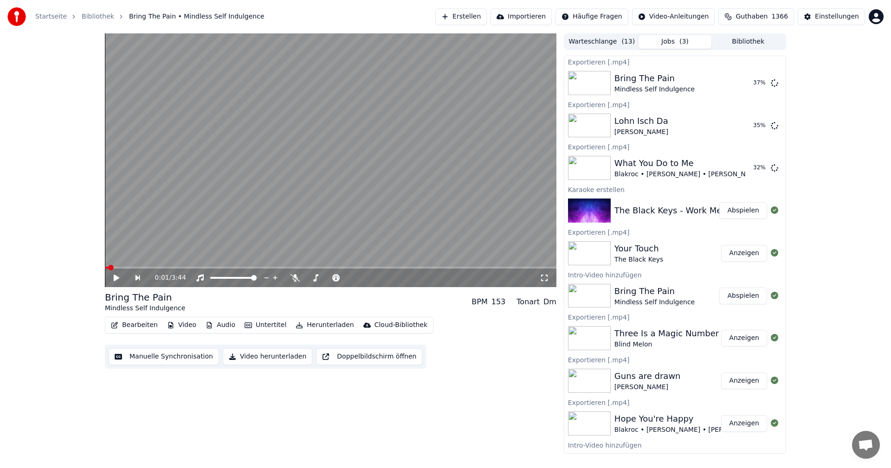
click at [733, 208] on button "Abspielen" at bounding box center [743, 210] width 48 height 17
click at [366, 208] on video at bounding box center [331, 160] width 452 height 254
click at [288, 357] on button "Video herunterladen" at bounding box center [268, 357] width 90 height 17
